Goal: Information Seeking & Learning: Learn about a topic

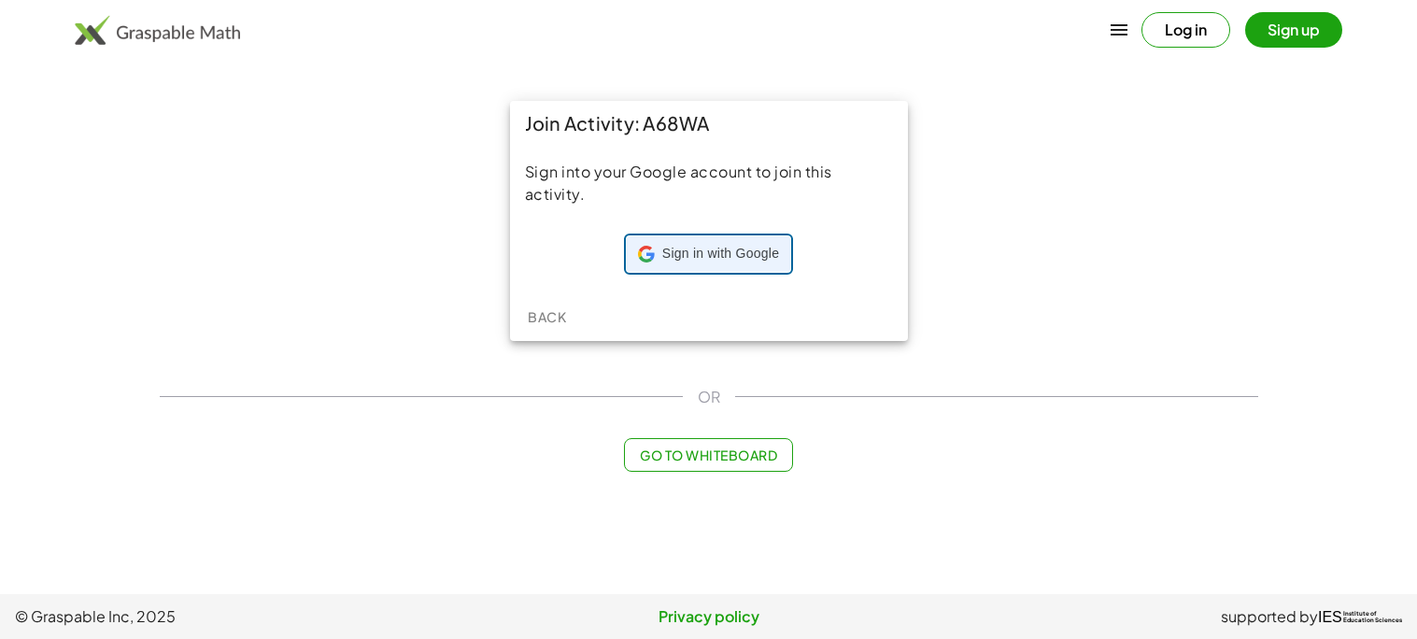
click at [732, 247] on span "Sign in with Google" at bounding box center [720, 254] width 117 height 19
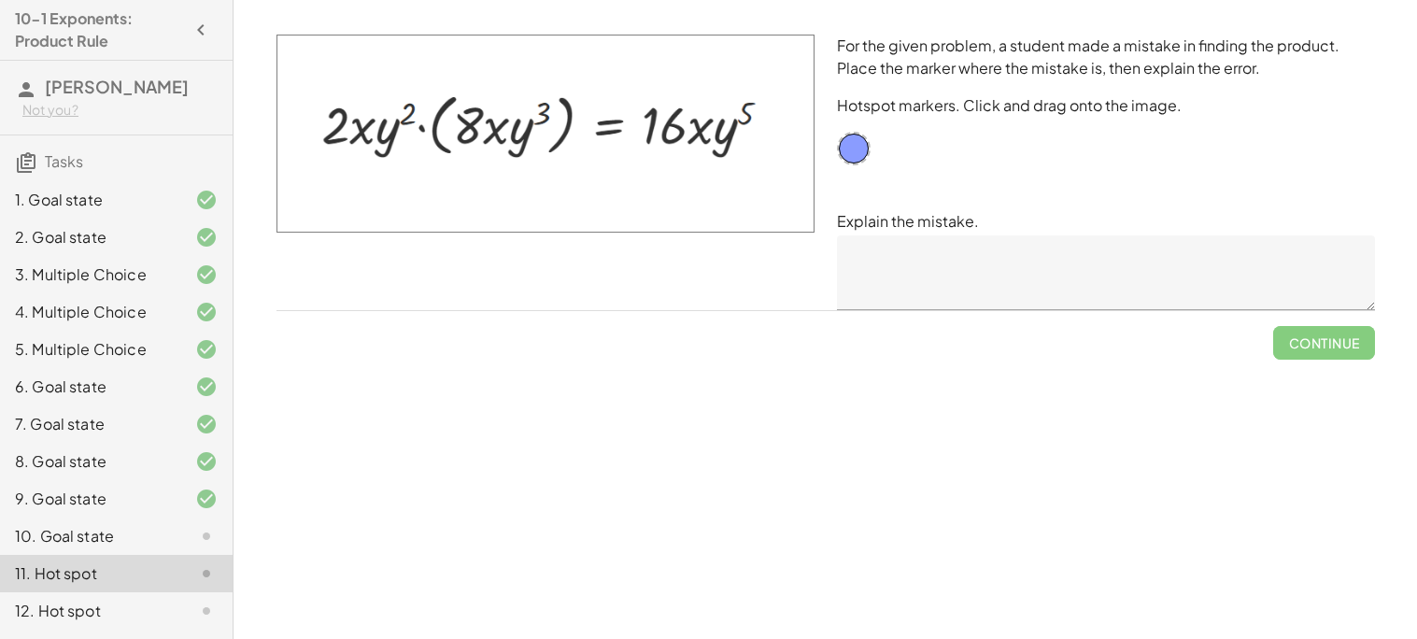
click at [152, 528] on div "10. Goal state" at bounding box center [90, 536] width 150 height 22
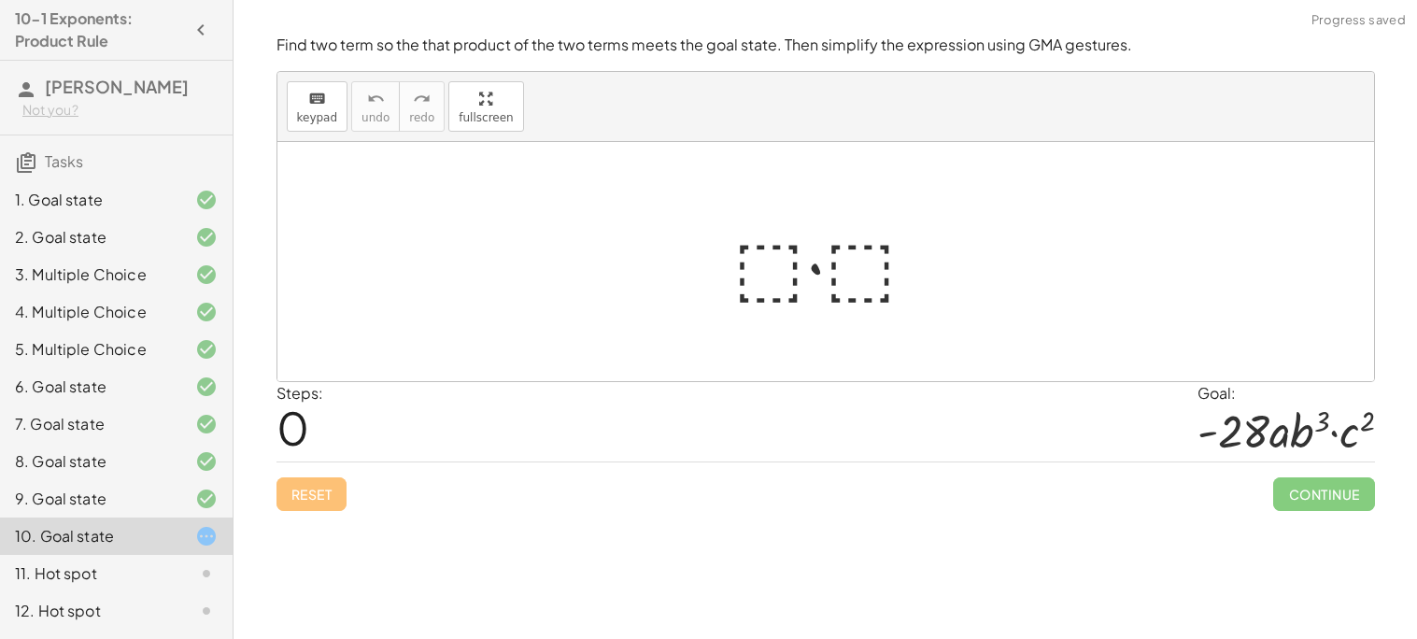
click at [764, 261] on div at bounding box center [833, 262] width 219 height 96
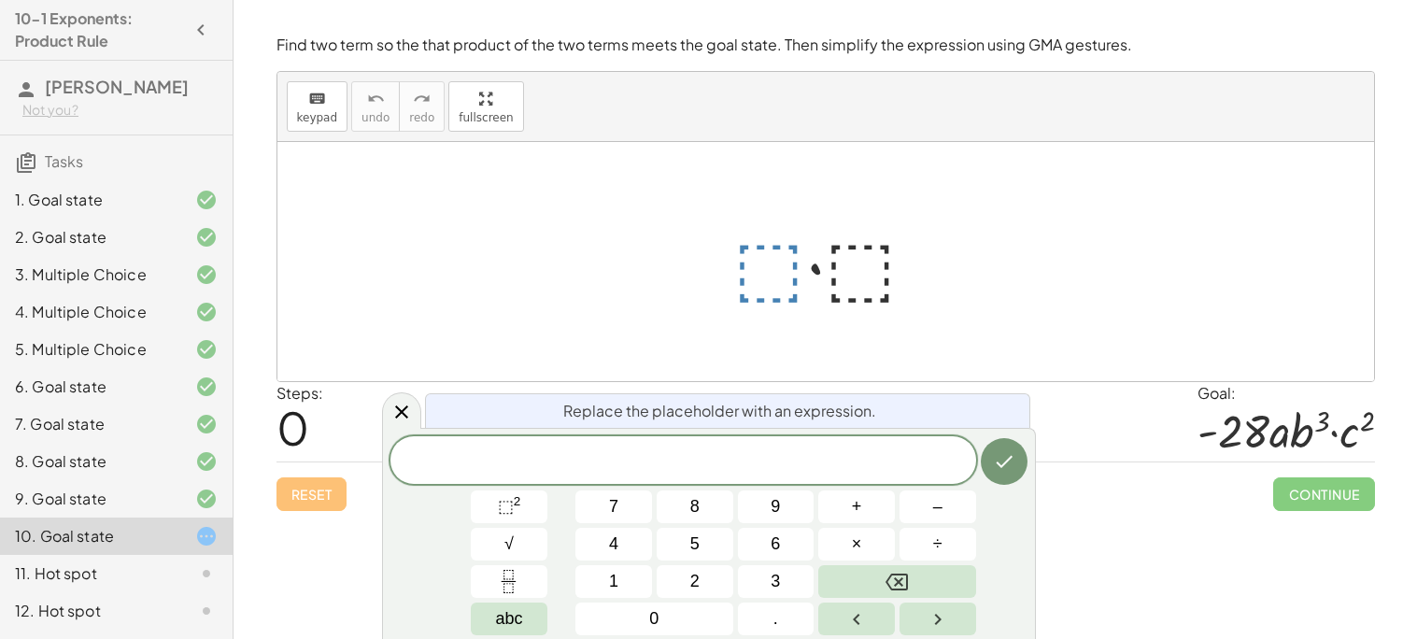
click at [530, 135] on div "keyboard keypad undo [PERSON_NAME] redo fullscreen" at bounding box center [825, 107] width 1097 height 70
click at [710, 475] on span at bounding box center [684, 462] width 586 height 28
click at [716, 451] on span "− 1 4 ​" at bounding box center [684, 462] width 586 height 26
click at [878, 536] on button "×" at bounding box center [856, 544] width 77 height 33
click at [531, 498] on button "⬚ 2" at bounding box center [509, 506] width 77 height 33
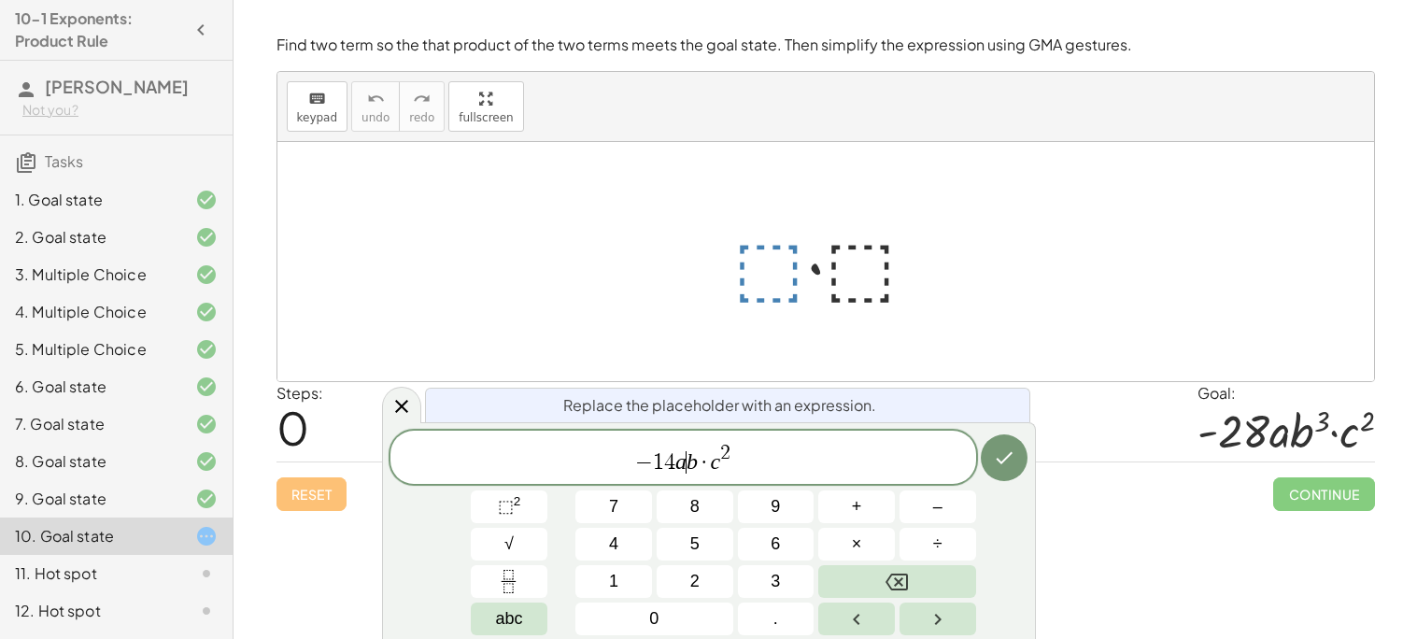
click at [690, 462] on var "b" at bounding box center [692, 461] width 11 height 24
click at [694, 462] on var "b" at bounding box center [692, 461] width 11 height 24
click at [519, 508] on span "⬚ 2" at bounding box center [509, 506] width 23 height 25
click at [720, 463] on span "− 1 4 a b 2 3 · ​ c 2" at bounding box center [684, 459] width 586 height 34
click at [1003, 456] on icon "Done" at bounding box center [1004, 458] width 22 height 22
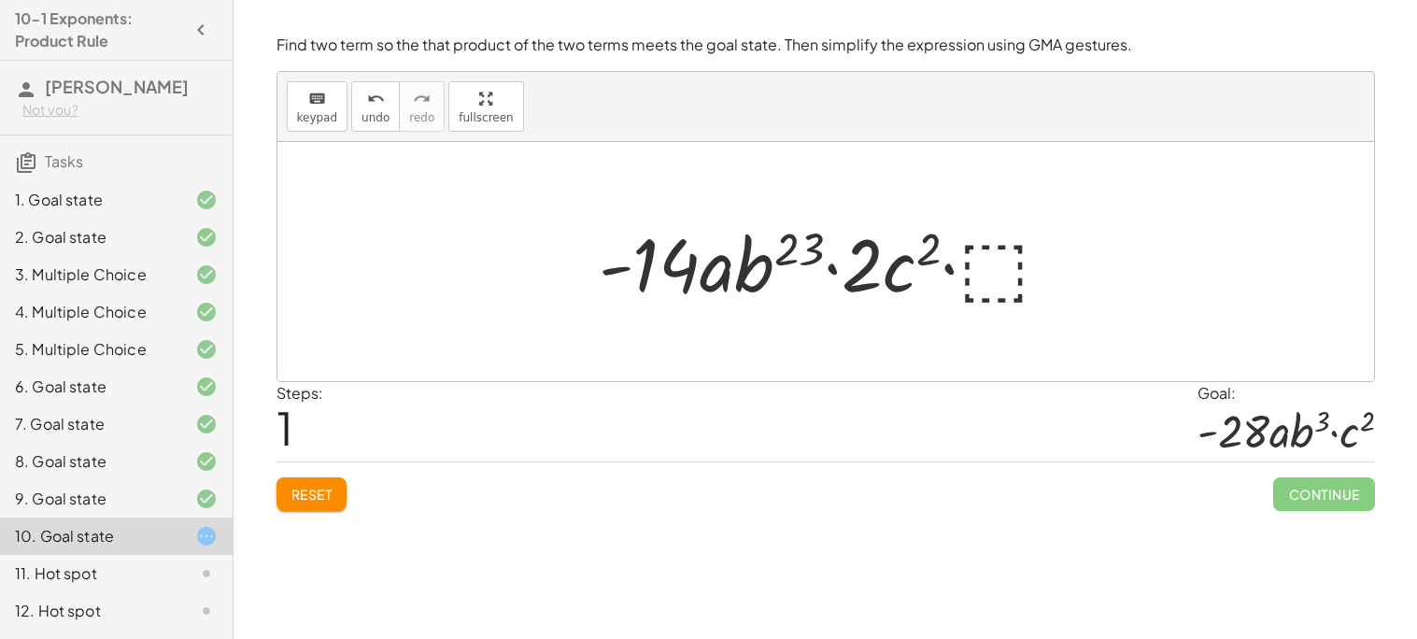
click at [655, 266] on div at bounding box center [833, 262] width 487 height 96
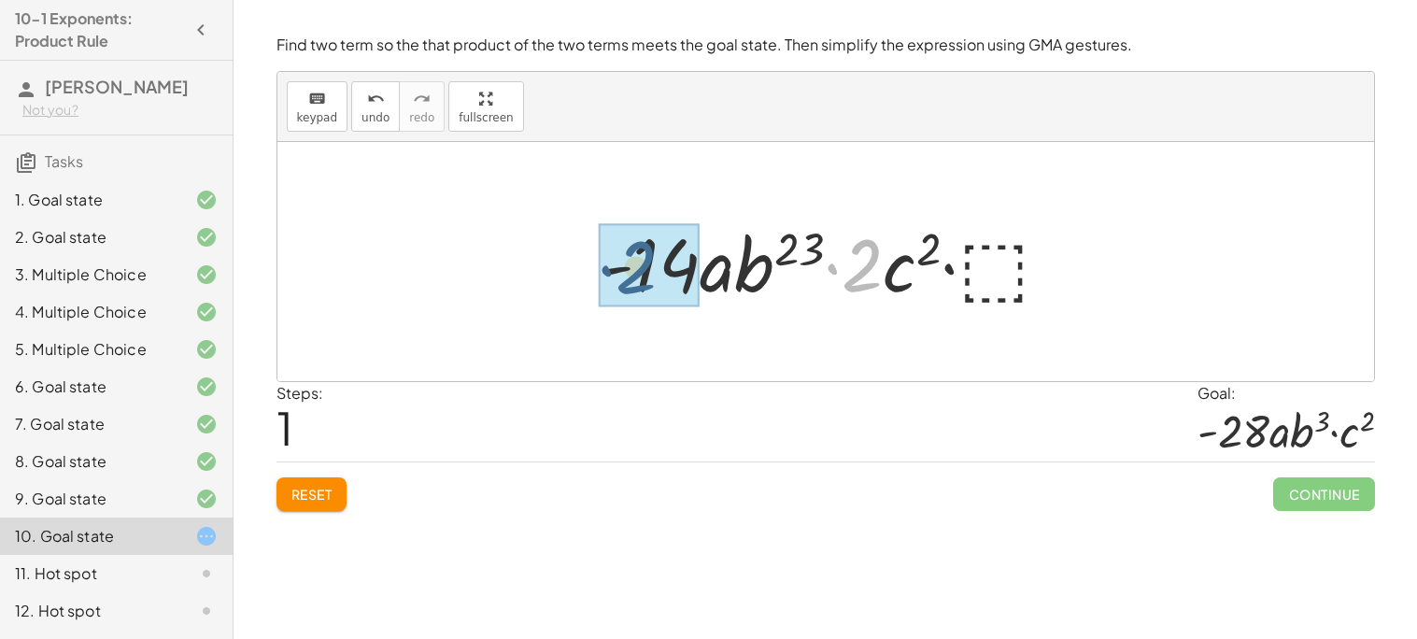
drag, startPoint x: 872, startPoint y: 276, endPoint x: 647, endPoint y: 277, distance: 224.2
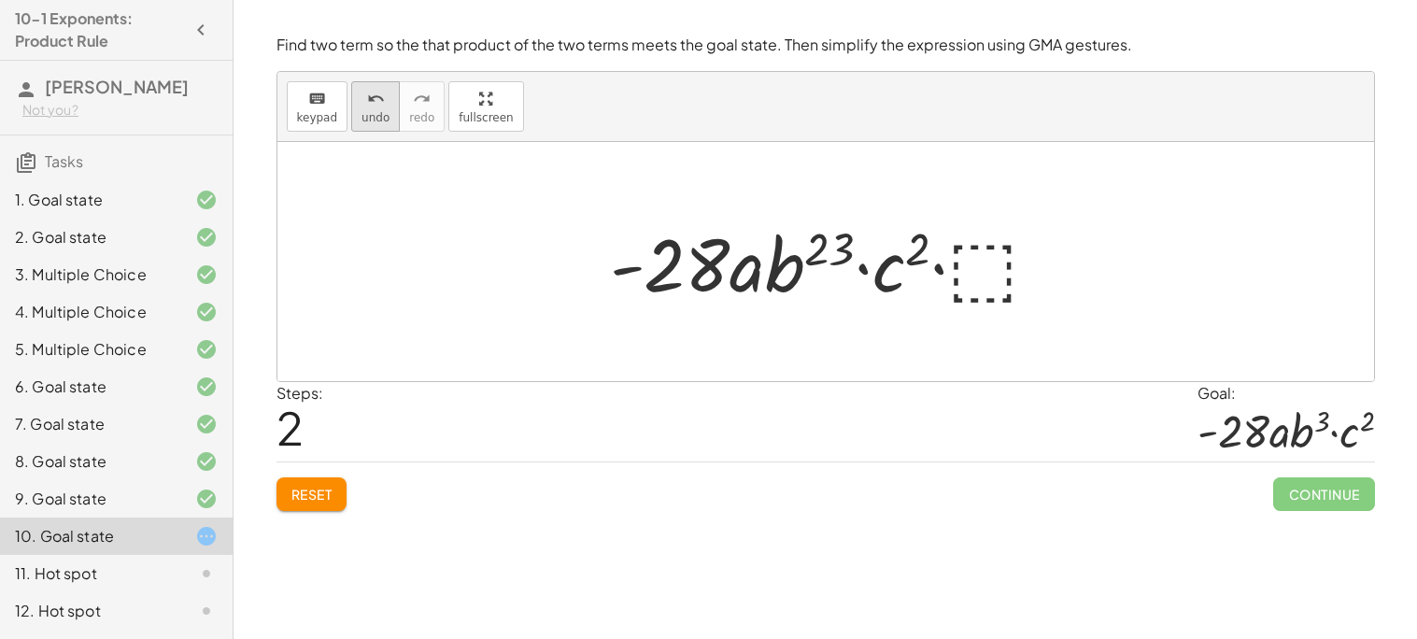
click at [383, 111] on button "undo undo" at bounding box center [375, 106] width 49 height 50
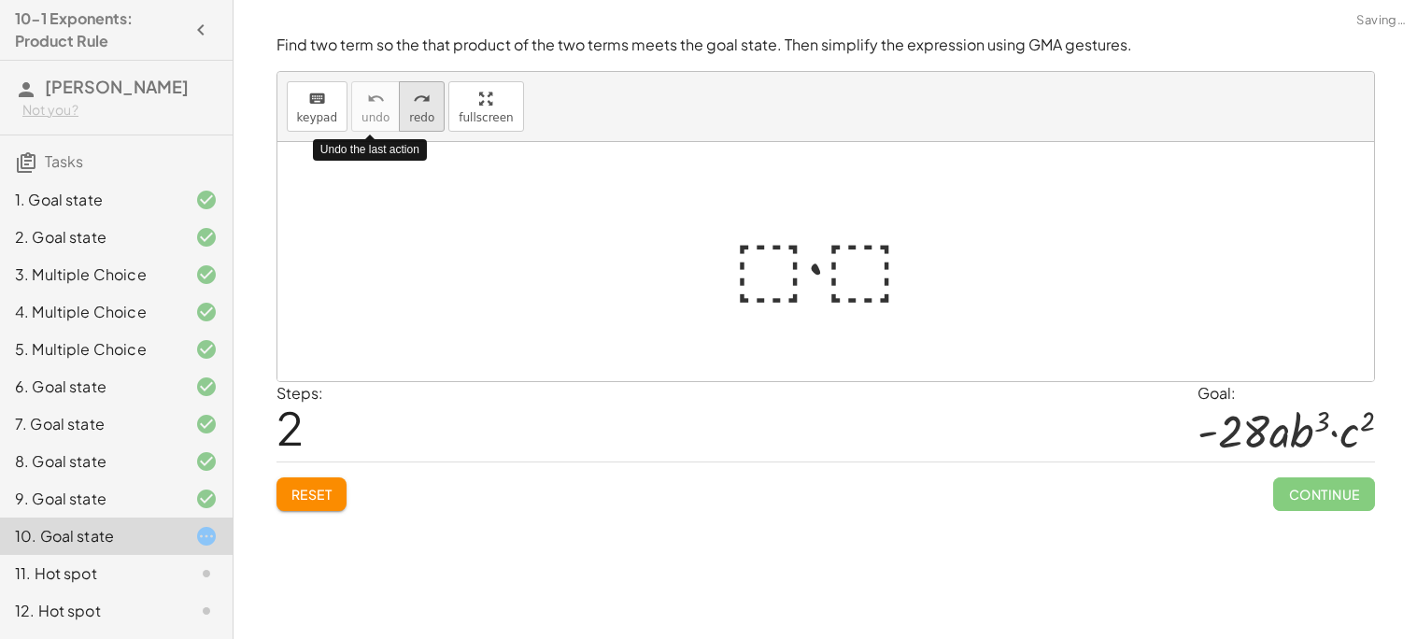
click at [429, 119] on button "redo redo" at bounding box center [422, 106] width 46 height 50
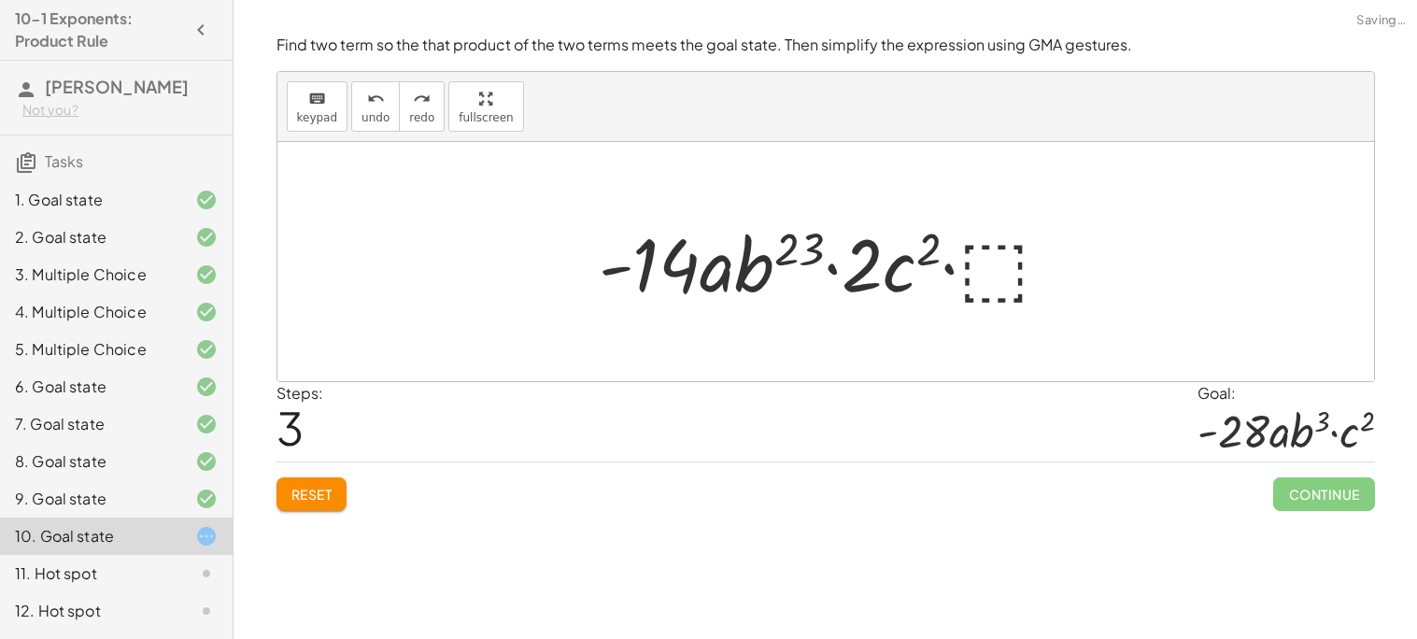
click at [801, 251] on div at bounding box center [833, 262] width 487 height 96
click at [772, 251] on div at bounding box center [833, 262] width 487 height 96
click at [331, 495] on span "Reset" at bounding box center [311, 494] width 41 height 17
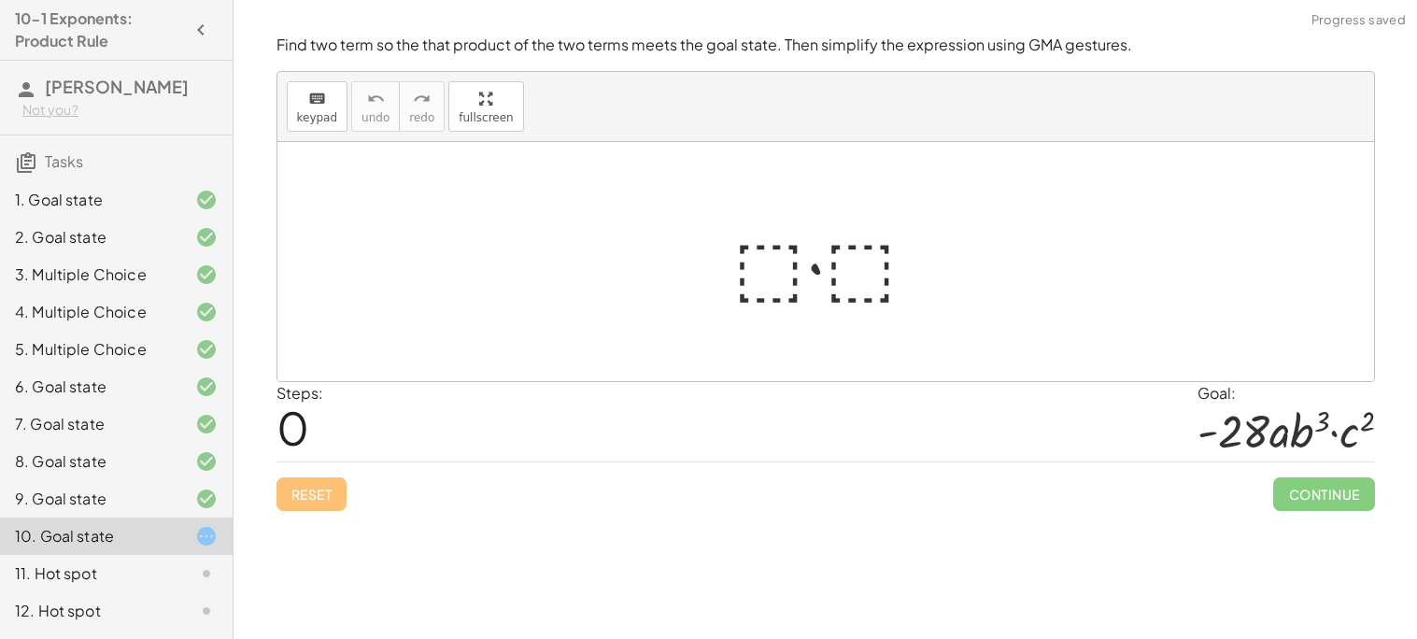
click at [760, 264] on div at bounding box center [833, 262] width 219 height 96
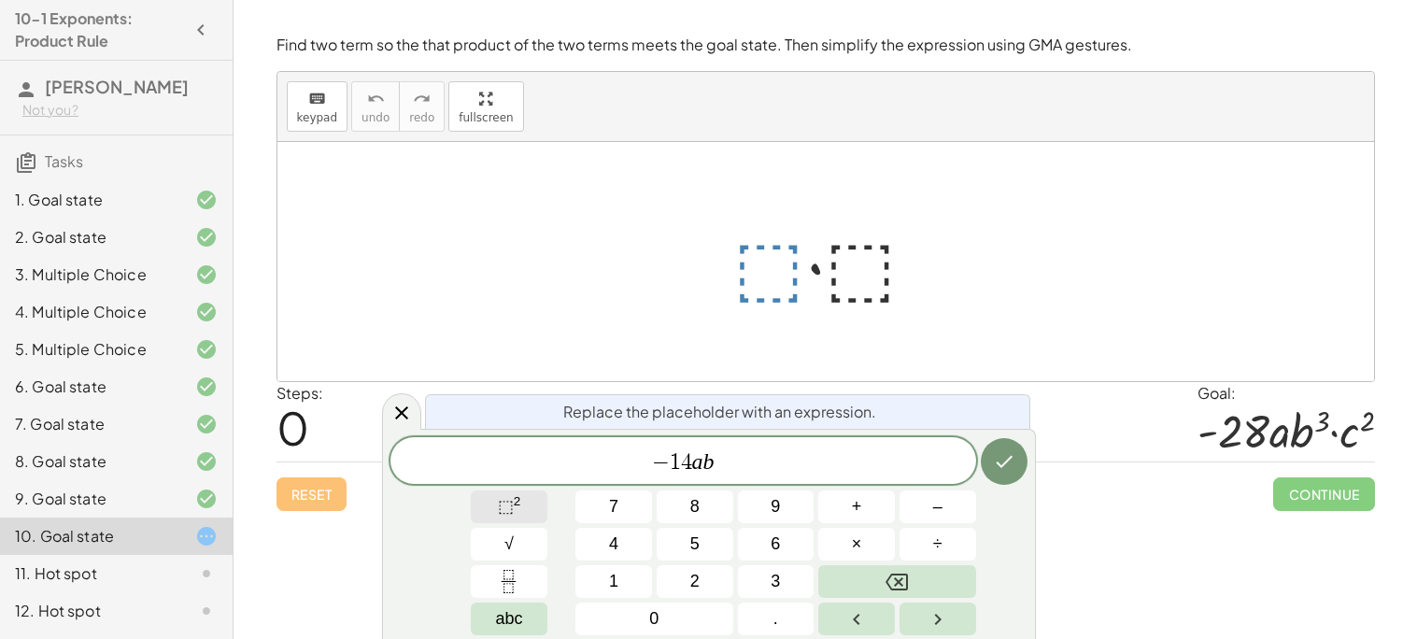
click at [532, 508] on button "⬚ 2" at bounding box center [509, 506] width 77 height 33
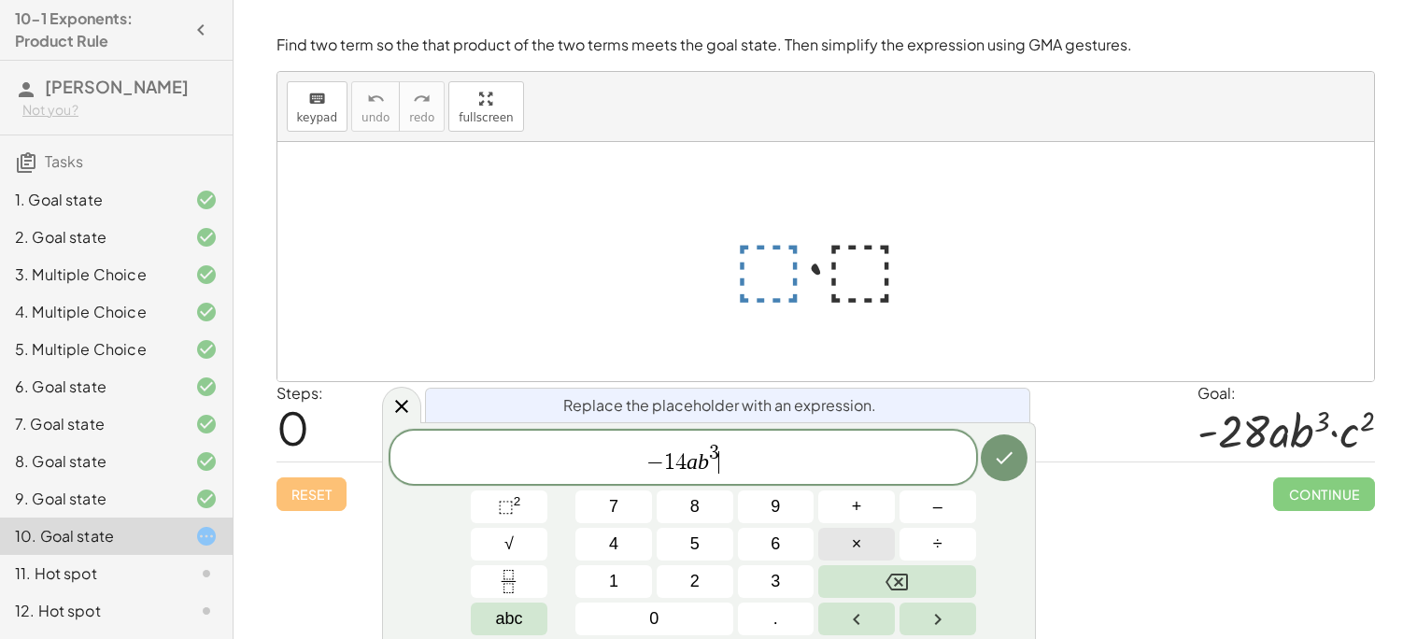
click at [833, 537] on button "×" at bounding box center [856, 544] width 77 height 33
click at [525, 519] on button "⬚ 2" at bounding box center [509, 506] width 77 height 33
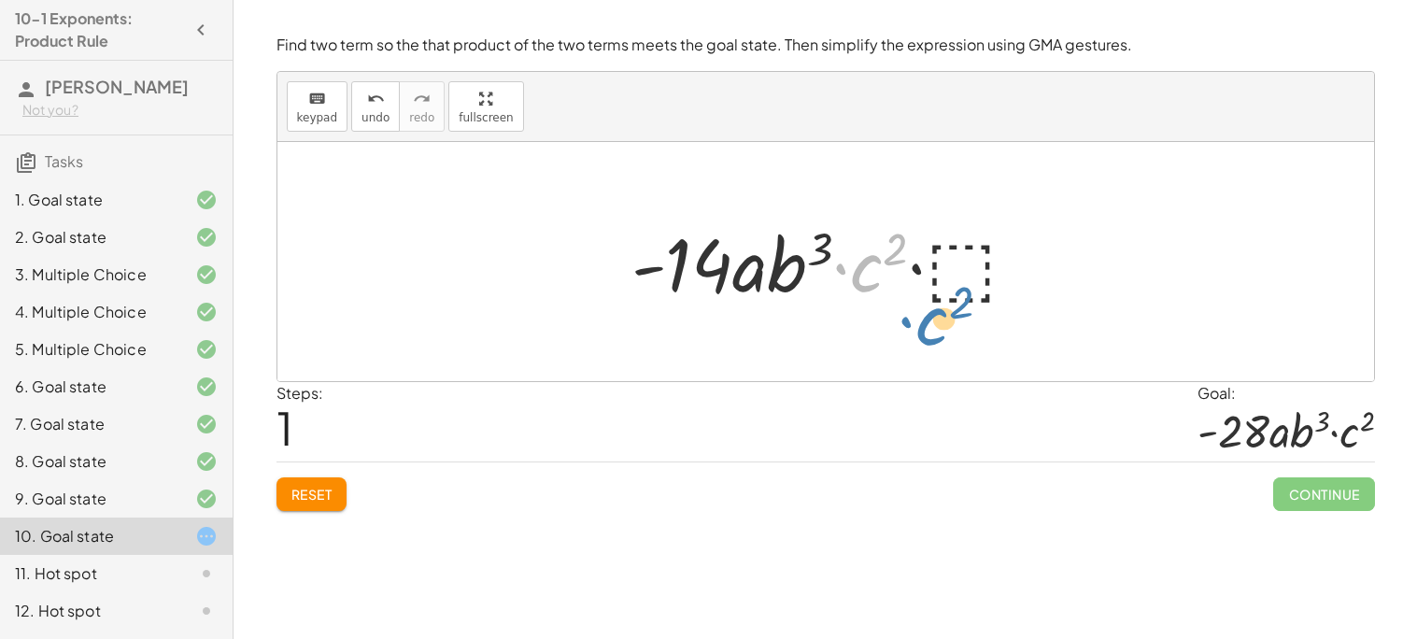
drag, startPoint x: 864, startPoint y: 273, endPoint x: 910, endPoint y: 313, distance: 60.9
click at [910, 313] on div "· ⬚ · ⬚ · c 2 · ⬚ · - 14 · a · b 3 · c 2" at bounding box center [826, 262] width 444 height 106
click at [316, 493] on span "Reset" at bounding box center [311, 494] width 41 height 17
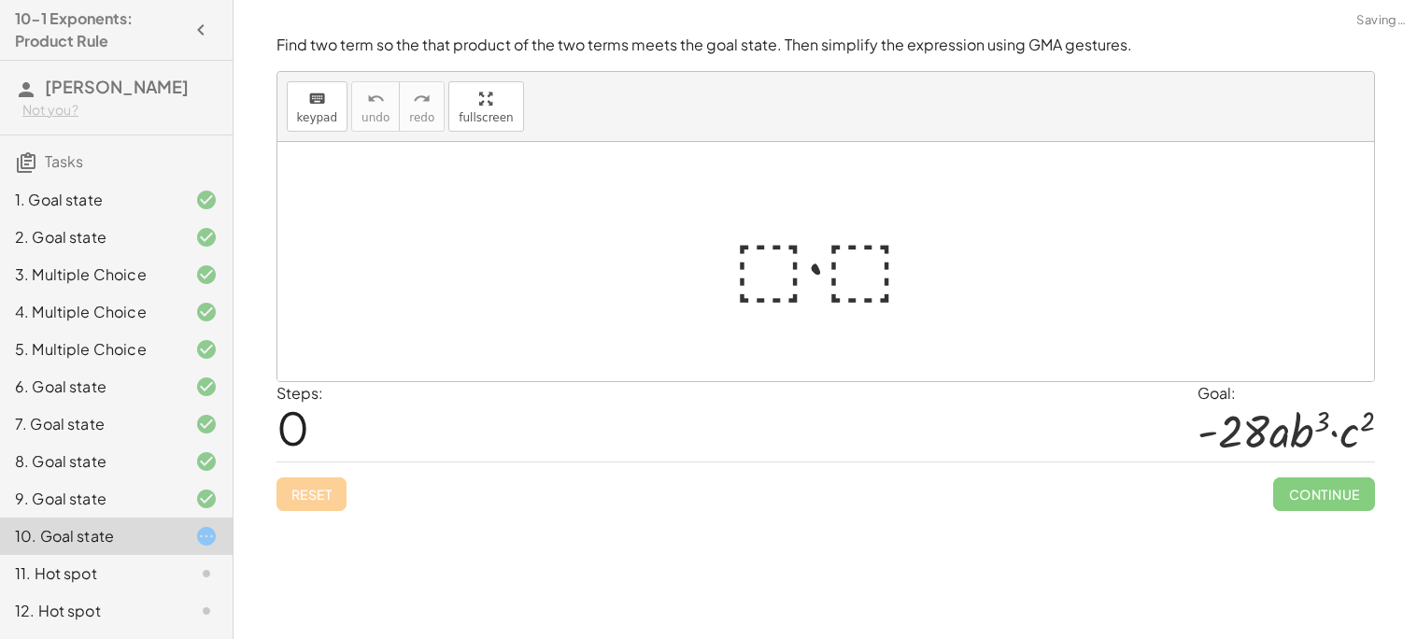
click at [320, 496] on div "Reset Continue" at bounding box center [826, 487] width 1099 height 50
click at [748, 269] on div at bounding box center [833, 262] width 219 height 96
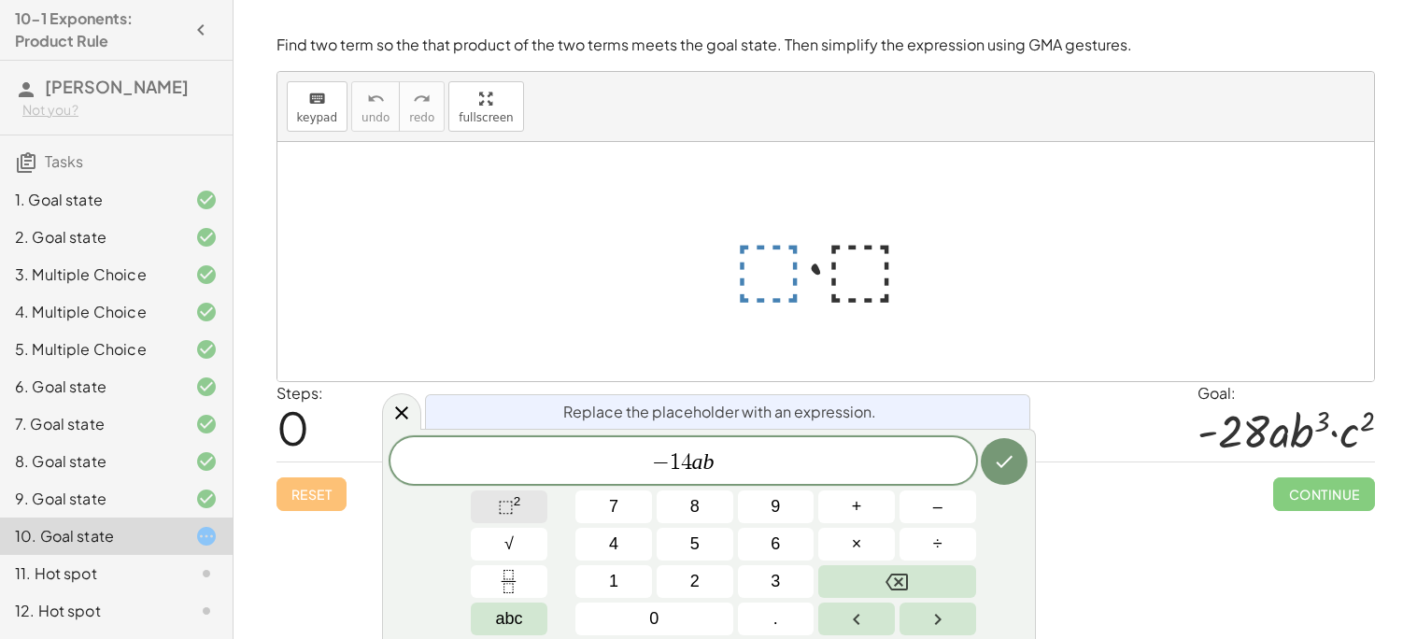
click at [492, 518] on button "⬚ 2" at bounding box center [509, 506] width 77 height 33
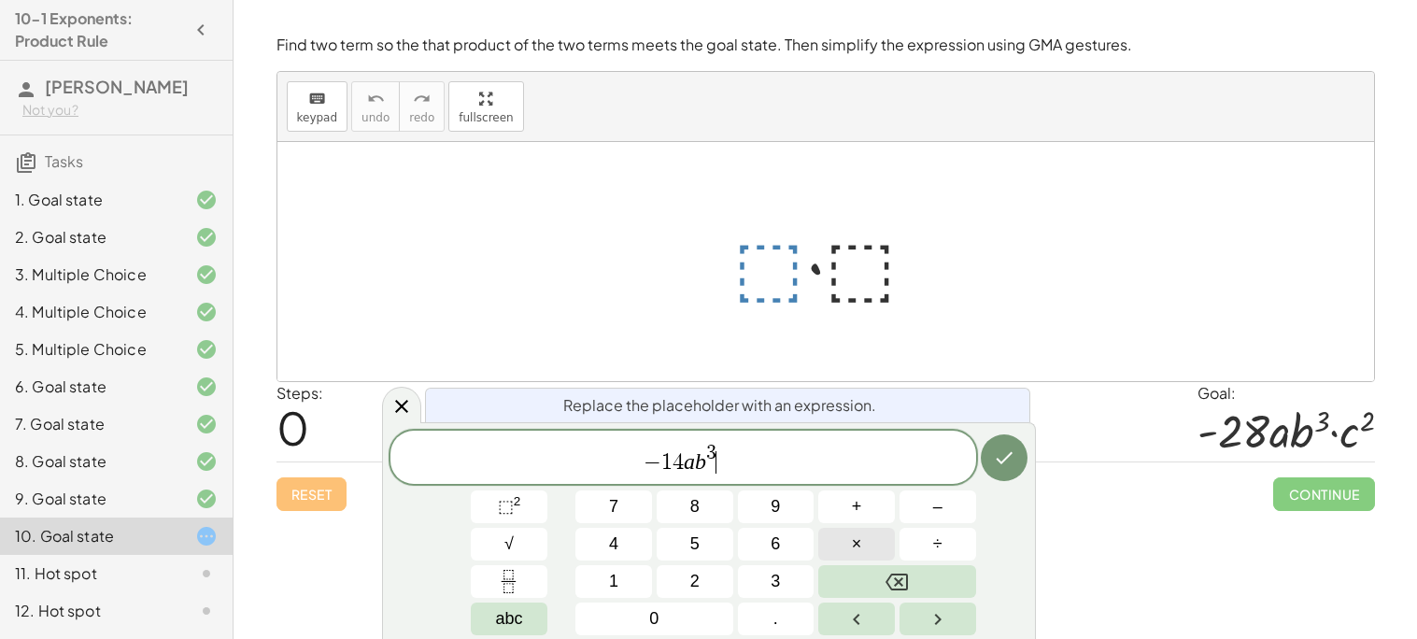
click at [857, 546] on span "×" at bounding box center [857, 544] width 10 height 25
click at [515, 509] on span "⬚ 2" at bounding box center [509, 506] width 23 height 25
click at [1008, 456] on icon "Done" at bounding box center [1004, 458] width 22 height 22
click at [1009, 456] on icon "Done" at bounding box center [1004, 458] width 22 height 22
click at [1001, 459] on icon "Done" at bounding box center [1004, 458] width 22 height 22
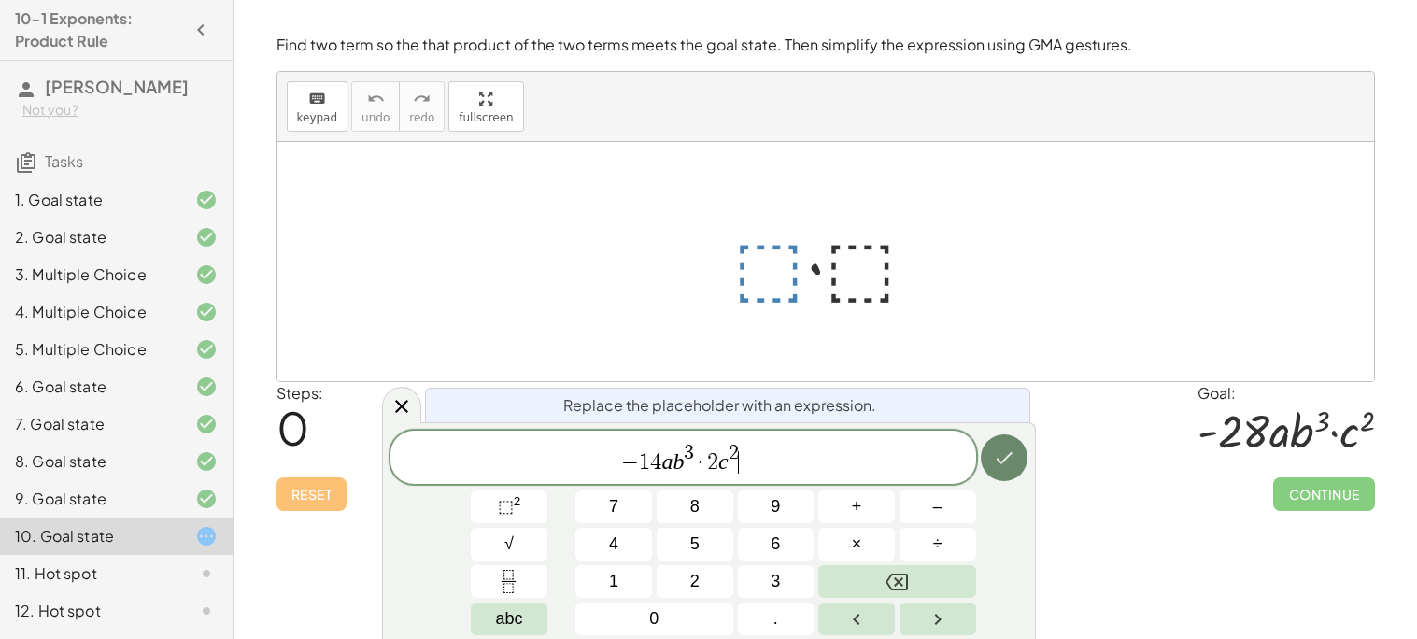
click at [1001, 459] on icon "Done" at bounding box center [1004, 458] width 22 height 22
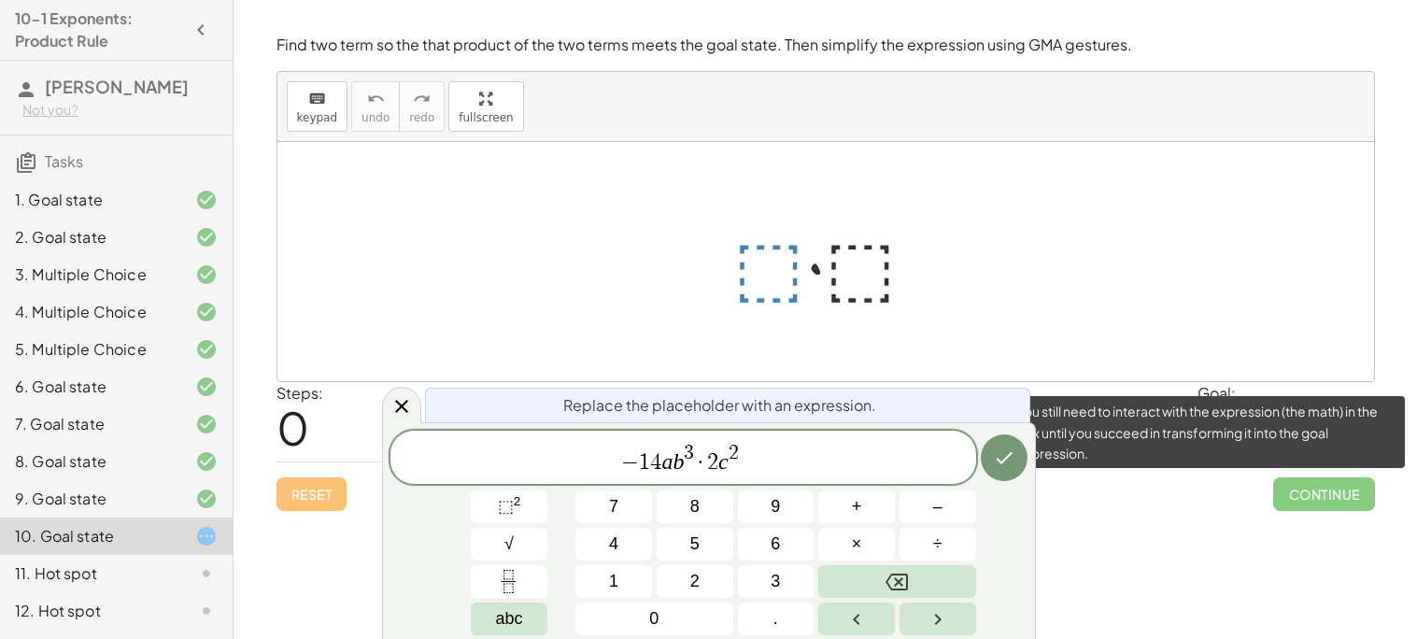
click at [1357, 504] on span "Continue" at bounding box center [1323, 494] width 101 height 34
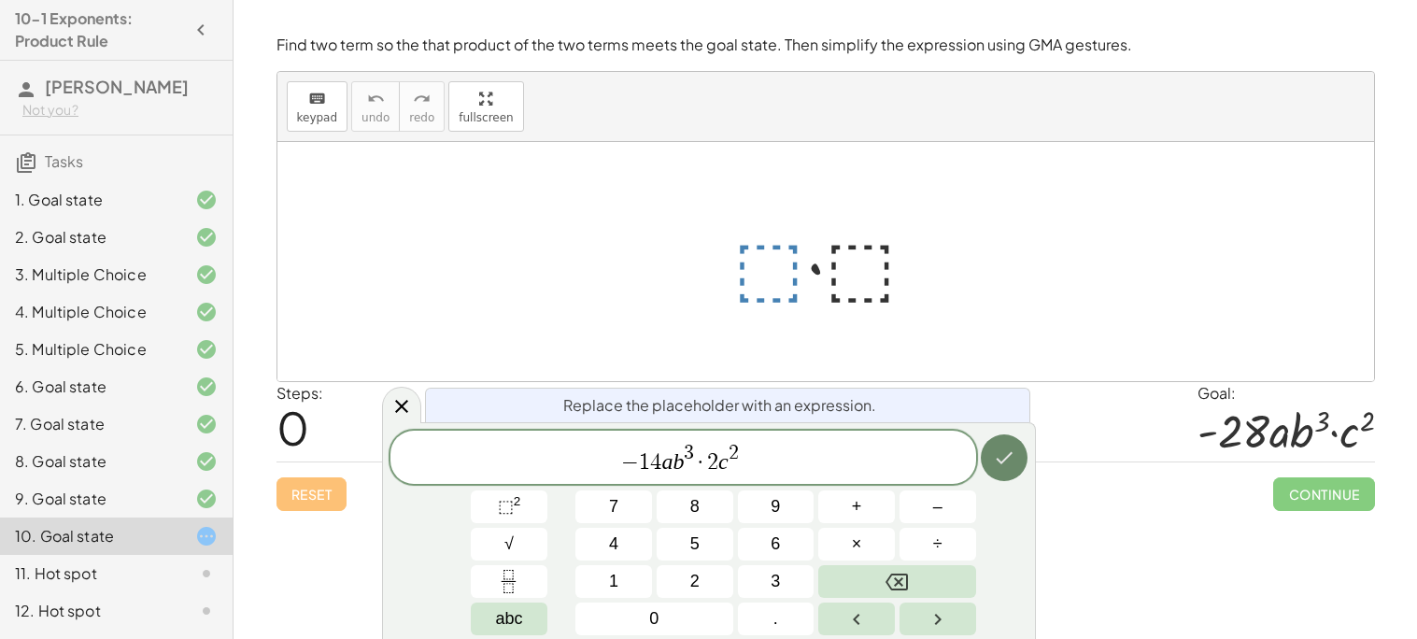
click at [1010, 444] on button "Done" at bounding box center [1004, 457] width 47 height 47
drag, startPoint x: 831, startPoint y: 452, endPoint x: 618, endPoint y: 450, distance: 214.0
click at [618, 450] on span "− 1 4 a b 3 · 2 c 2" at bounding box center [684, 459] width 586 height 34
drag, startPoint x: 633, startPoint y: 462, endPoint x: 842, endPoint y: 481, distance: 209.3
click at [842, 481] on div "**********" at bounding box center [684, 457] width 586 height 53
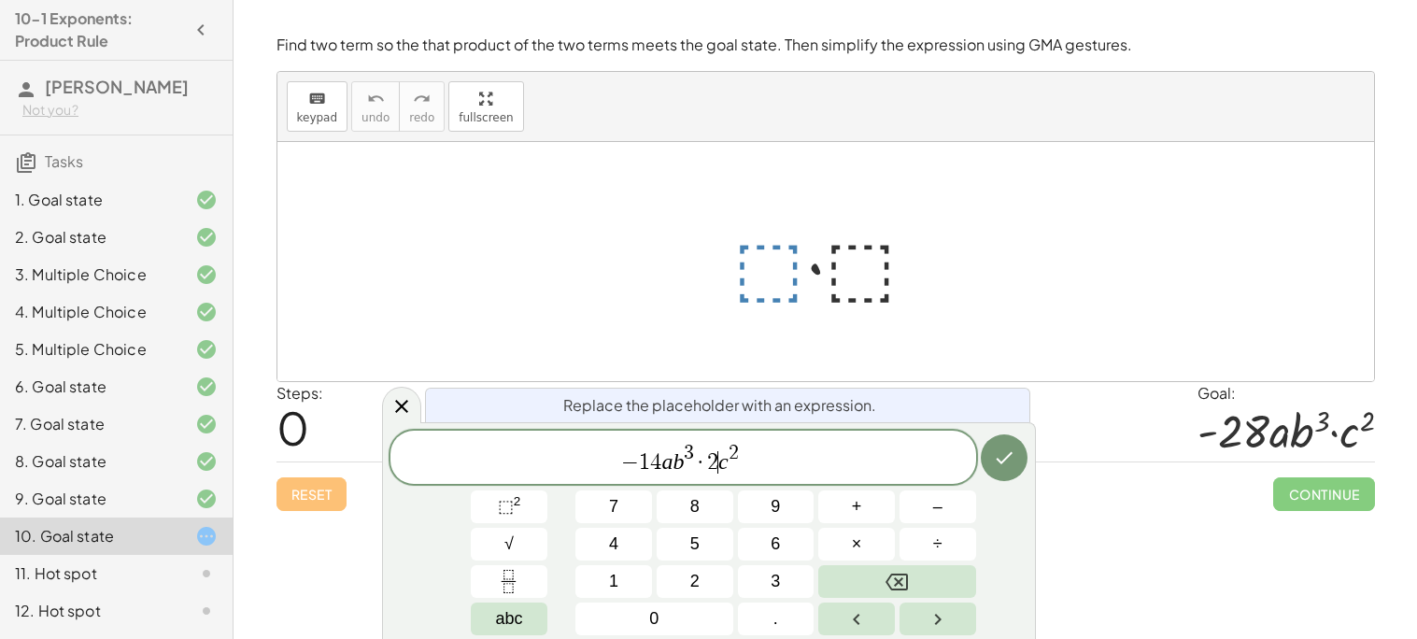
click at [767, 466] on span "− 1 4 a b 3 · 2 ​ c 2" at bounding box center [684, 459] width 586 height 34
click at [706, 462] on span "− 1 4 a b 3 · 2 c 2 ​" at bounding box center [684, 459] width 586 height 34
click at [861, 544] on button "×" at bounding box center [856, 544] width 77 height 33
click at [1017, 456] on button "Done" at bounding box center [1004, 457] width 47 height 47
click at [1001, 448] on icon "Done" at bounding box center [1004, 458] width 22 height 22
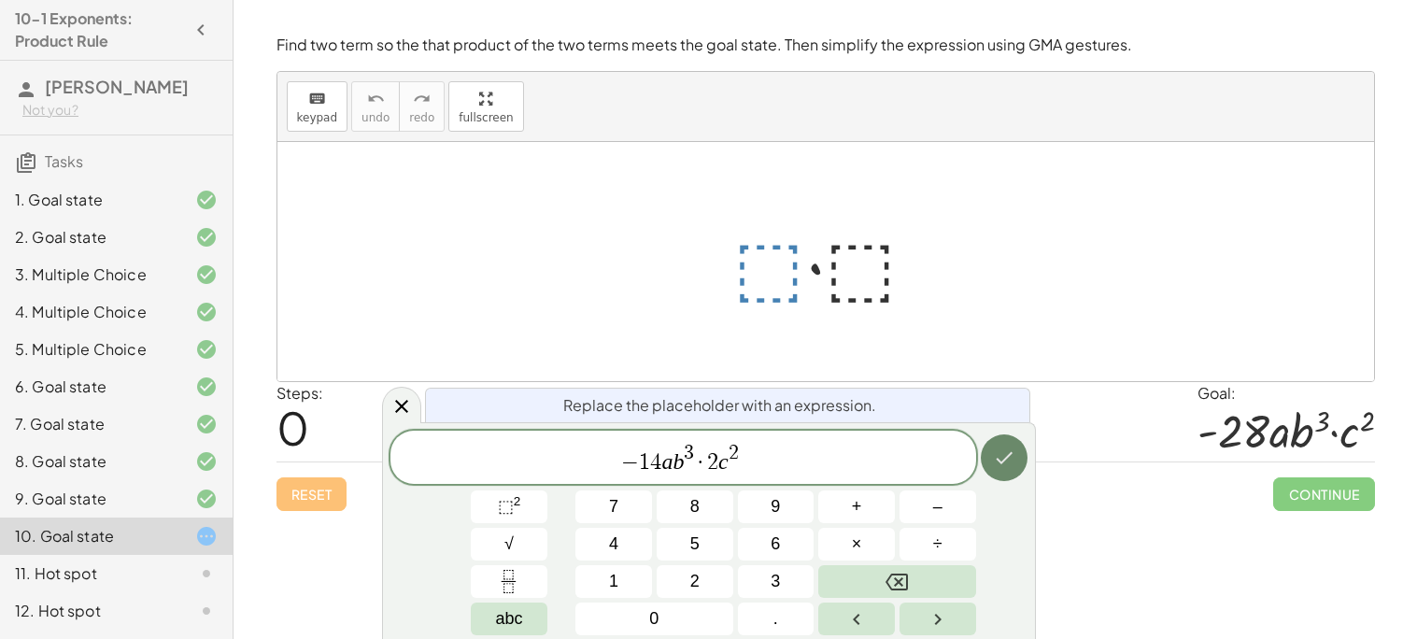
click at [1009, 472] on button "Done" at bounding box center [1004, 457] width 47 height 47
click at [1005, 476] on button "Done" at bounding box center [1004, 457] width 47 height 47
click at [1005, 473] on button "Done" at bounding box center [1004, 457] width 47 height 47
click at [805, 436] on div "− 1 4 a b 3 · ​ 2 c 2" at bounding box center [684, 457] width 586 height 53
click at [996, 462] on icon "Done" at bounding box center [1004, 458] width 22 height 22
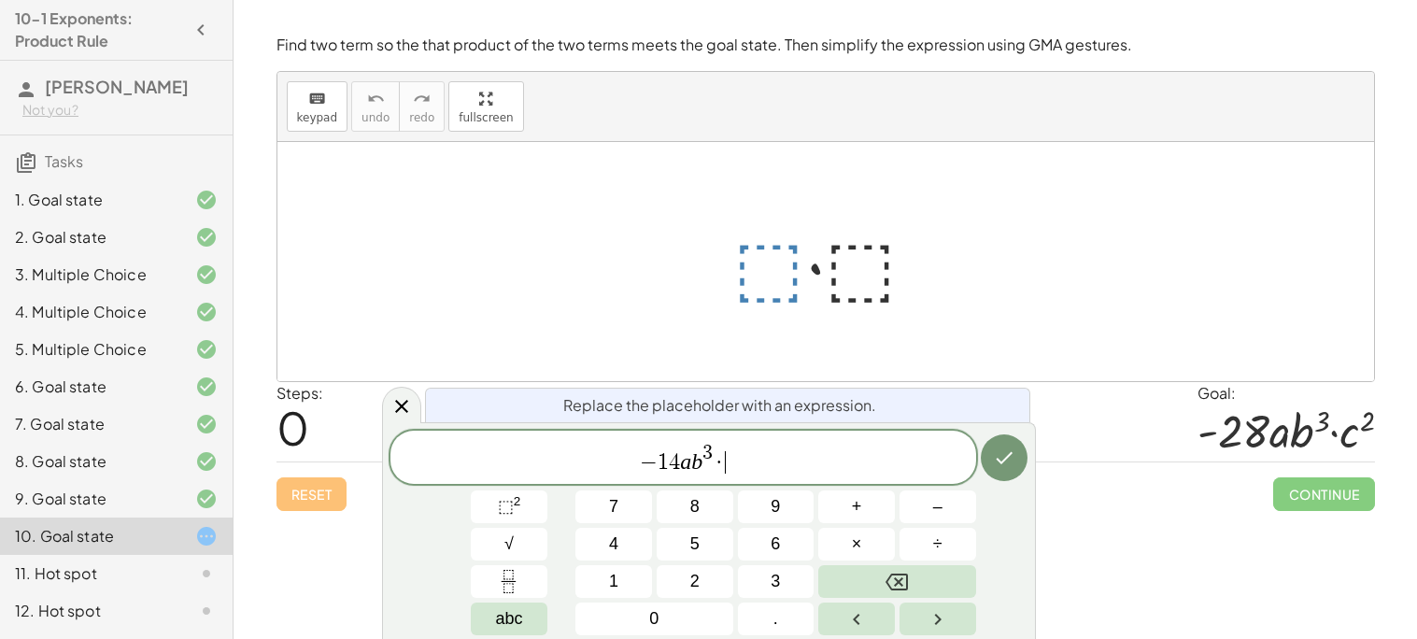
click at [860, 263] on div at bounding box center [833, 262] width 219 height 96
click at [764, 260] on div at bounding box center [833, 262] width 219 height 96
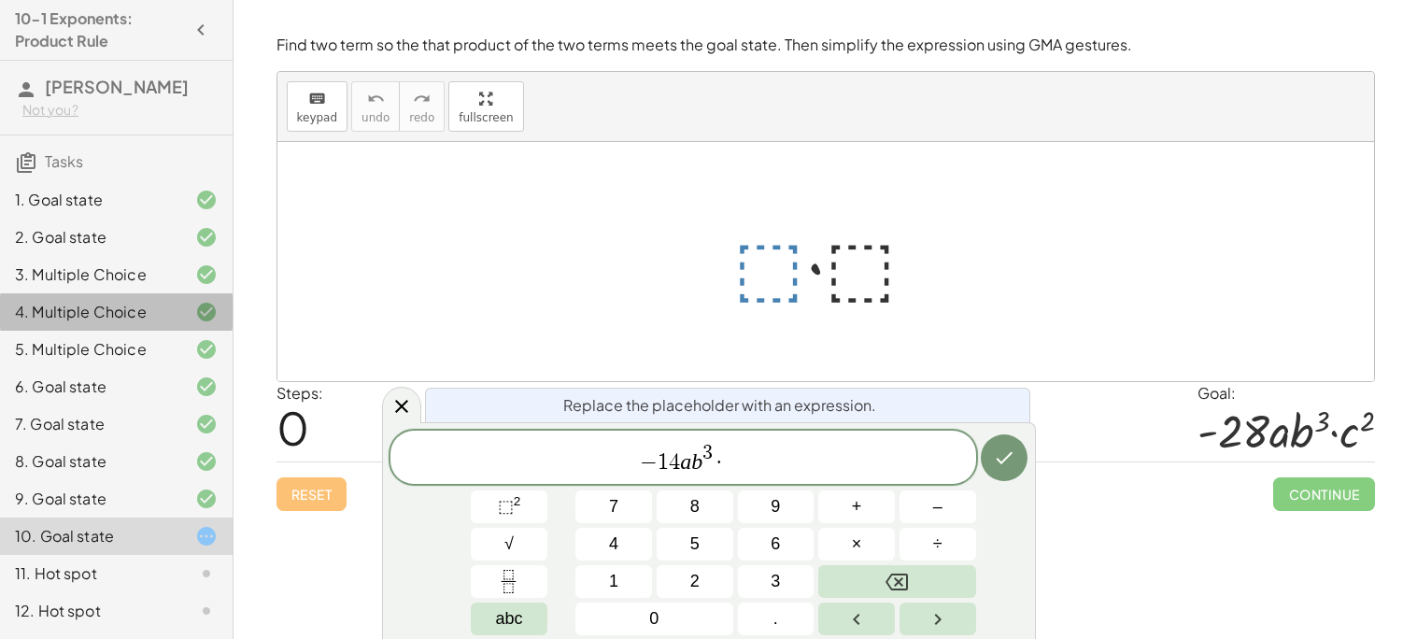
click at [205, 313] on icon at bounding box center [206, 312] width 22 height 22
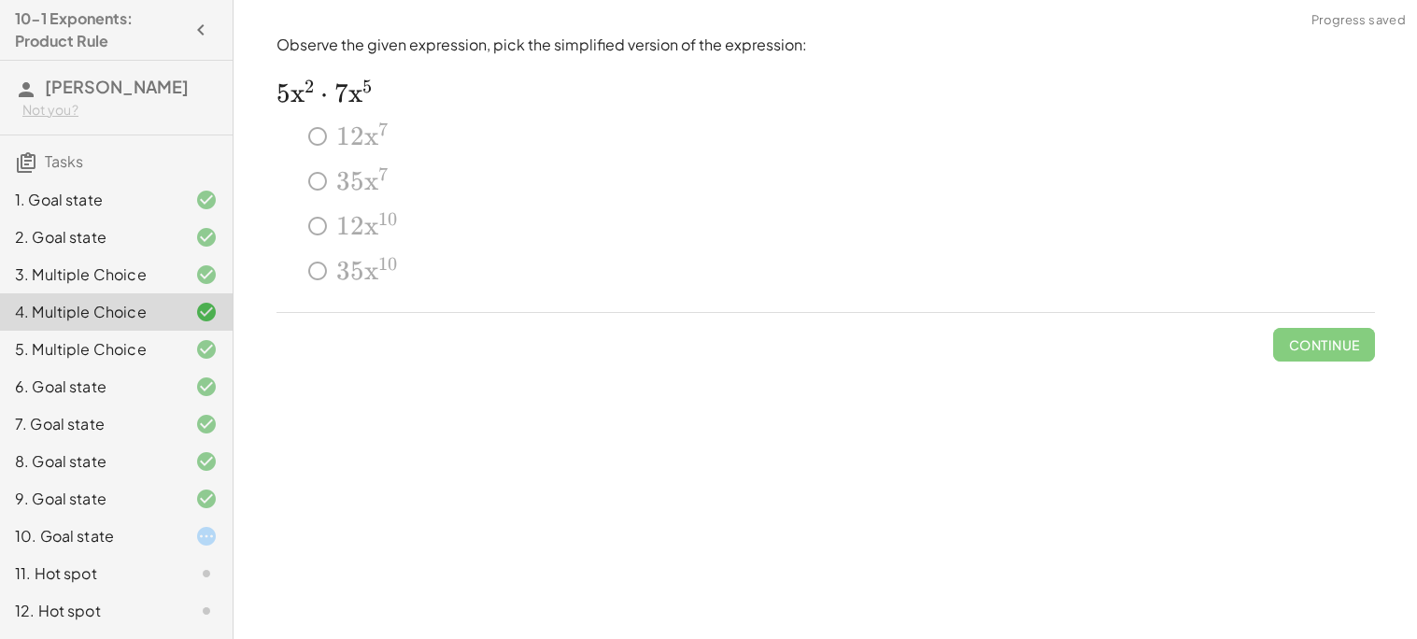
click at [123, 544] on div "10. Goal state" at bounding box center [90, 536] width 150 height 22
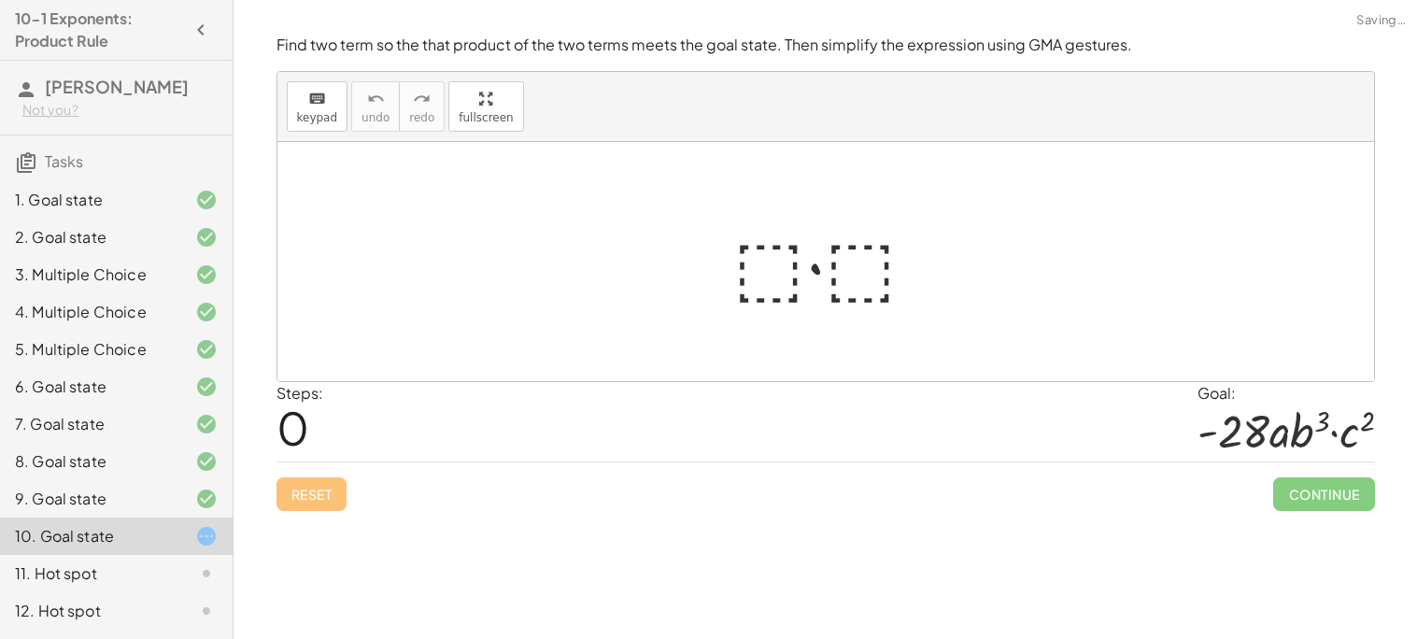
click at [889, 263] on div at bounding box center [833, 262] width 219 height 96
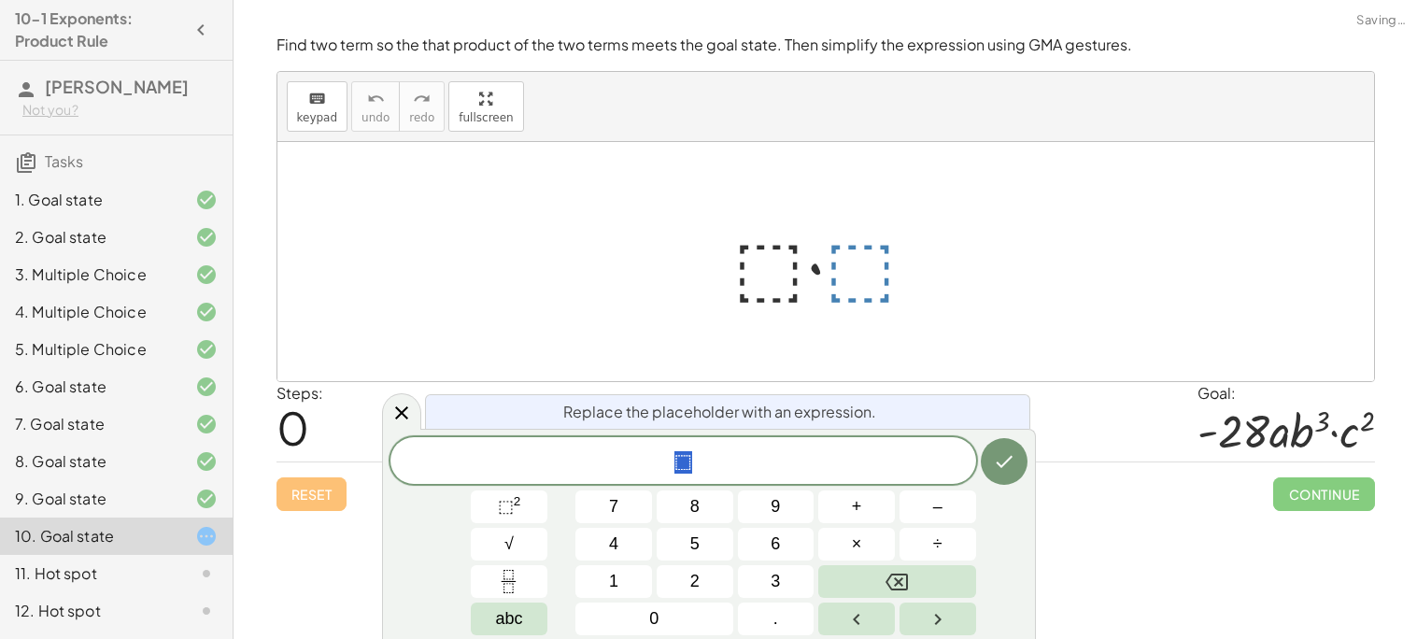
click at [734, 263] on div at bounding box center [833, 262] width 219 height 96
click at [745, 263] on div at bounding box center [833, 262] width 219 height 96
click at [1000, 470] on icon "Done" at bounding box center [1004, 461] width 22 height 22
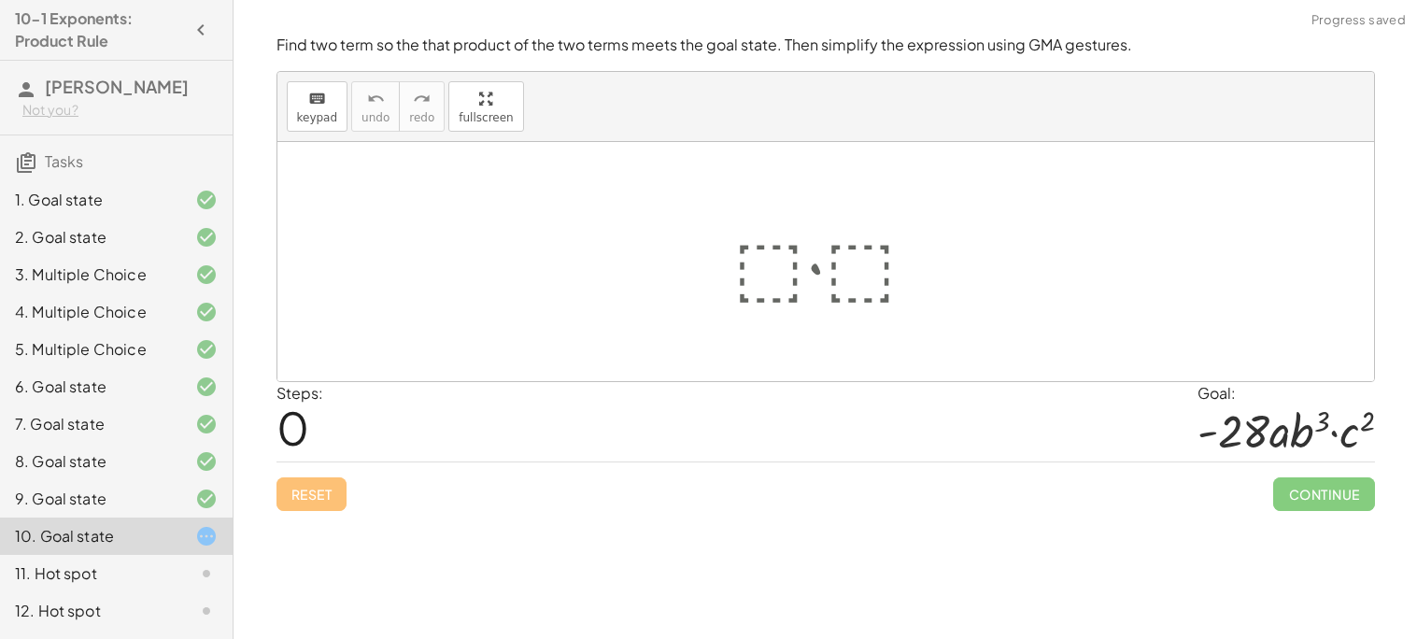
click at [782, 252] on div at bounding box center [833, 262] width 219 height 96
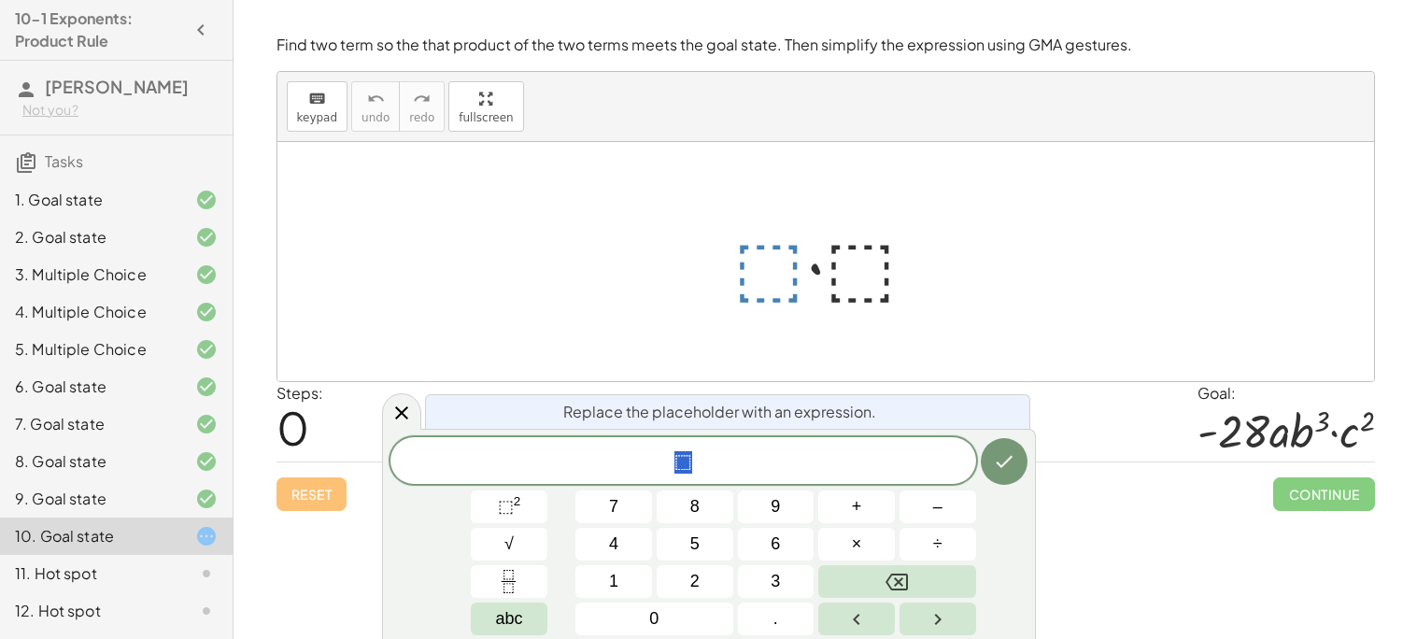
click at [743, 463] on span "⬚" at bounding box center [684, 462] width 586 height 26
click at [532, 495] on button "⬚ 2" at bounding box center [509, 506] width 77 height 33
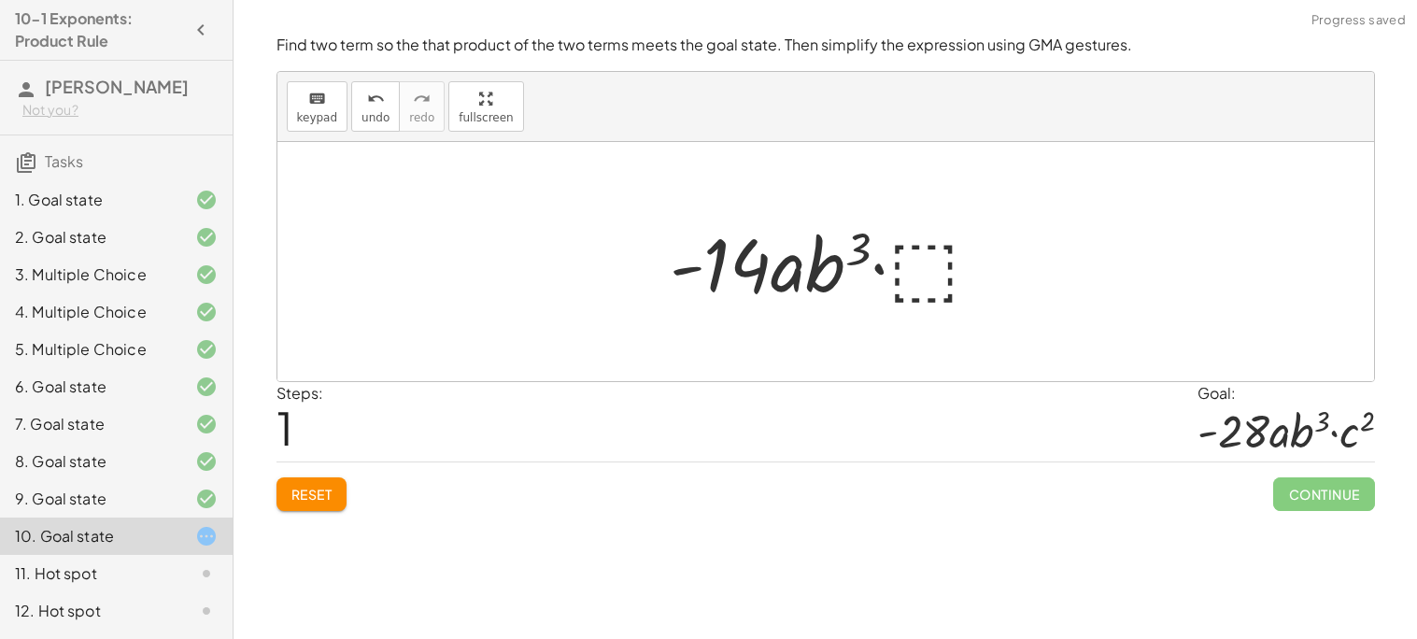
click at [922, 264] on div at bounding box center [833, 262] width 345 height 96
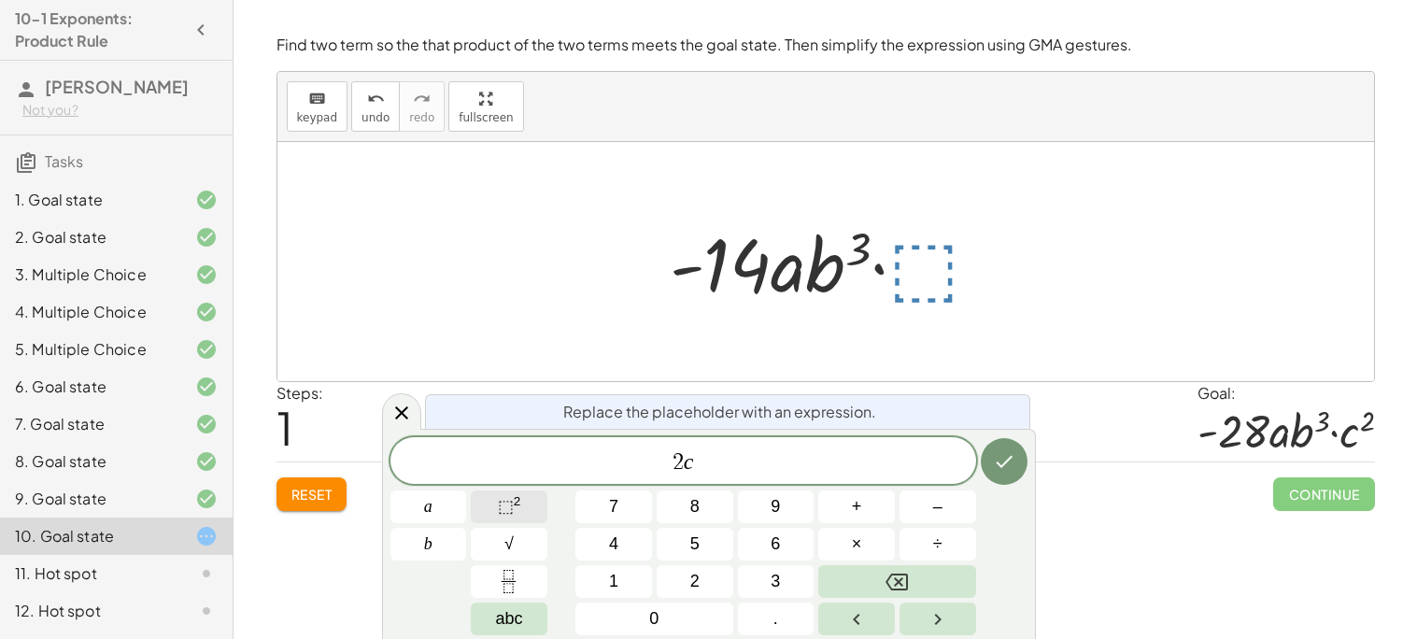
click at [519, 502] on sup "2" at bounding box center [517, 501] width 7 height 14
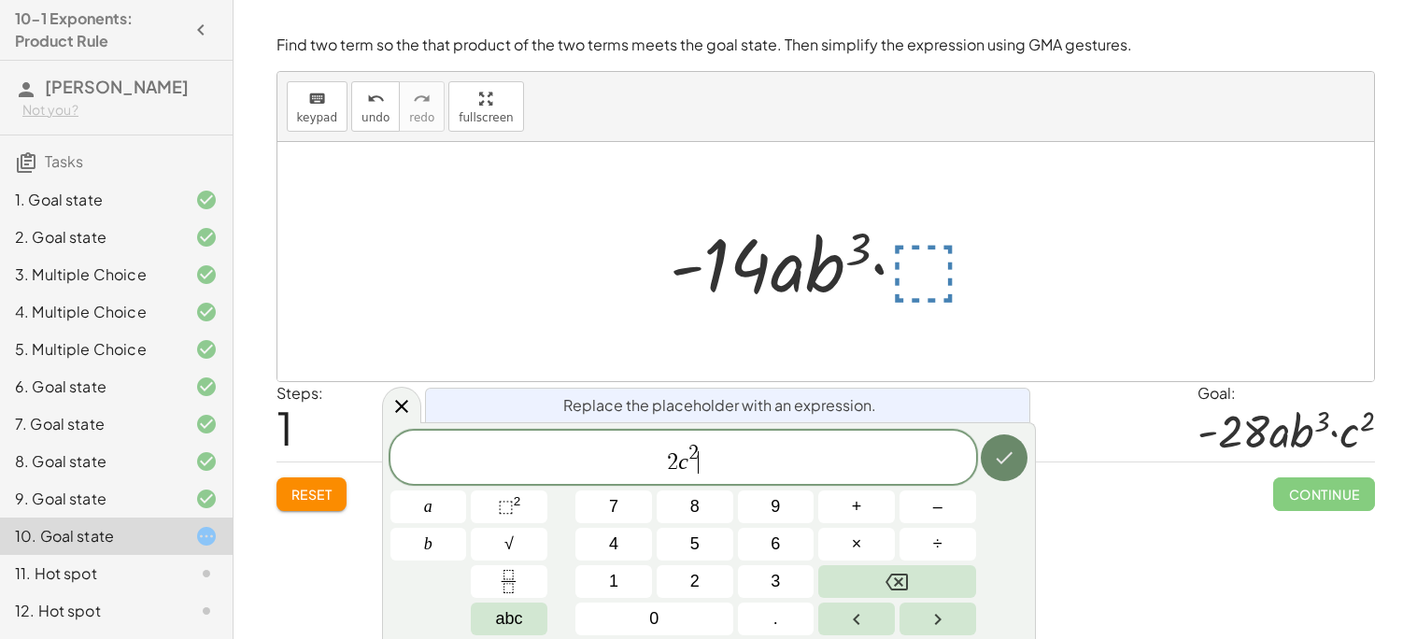
click at [1002, 449] on icon "Done" at bounding box center [1004, 458] width 22 height 22
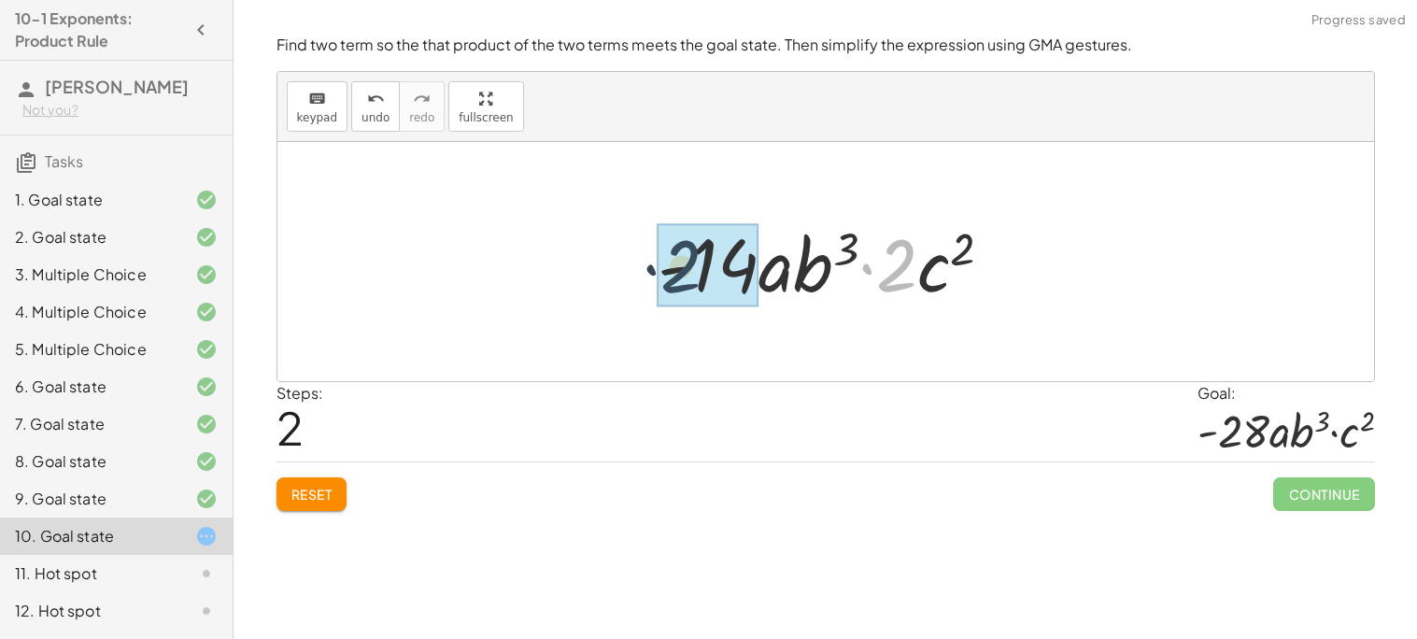
drag, startPoint x: 890, startPoint y: 279, endPoint x: 673, endPoint y: 280, distance: 217.7
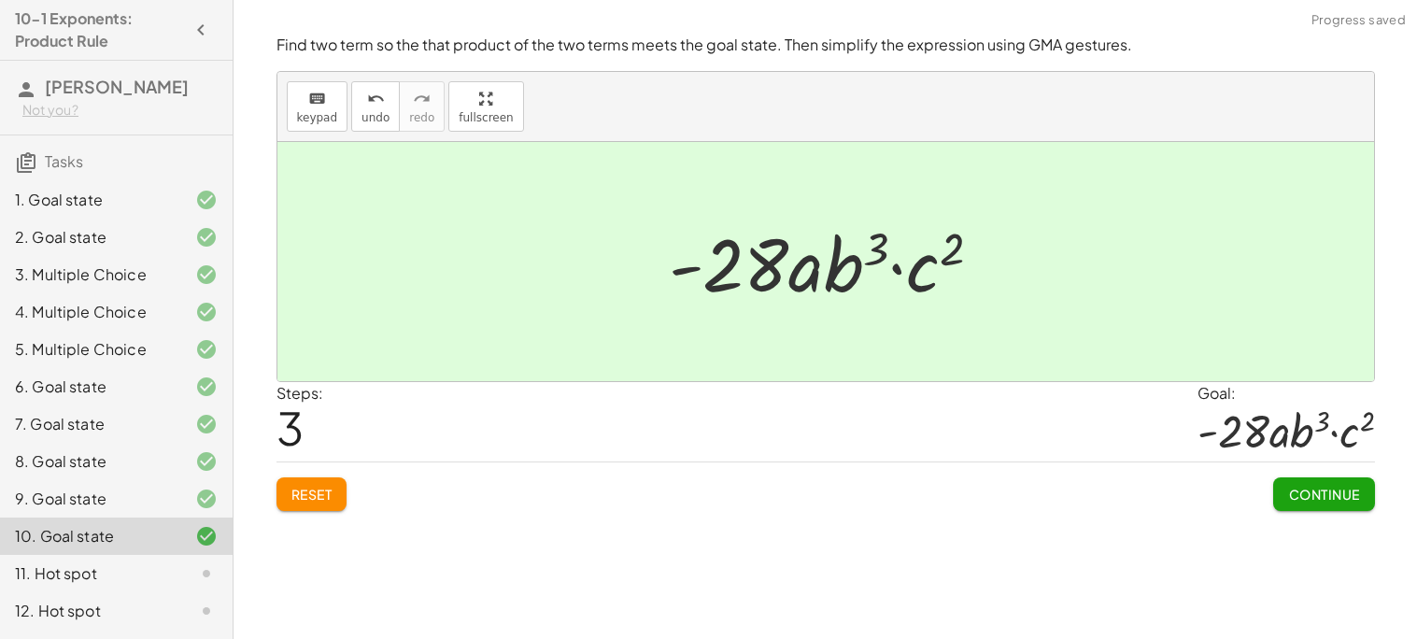
click at [1336, 497] on span "Continue" at bounding box center [1323, 494] width 71 height 17
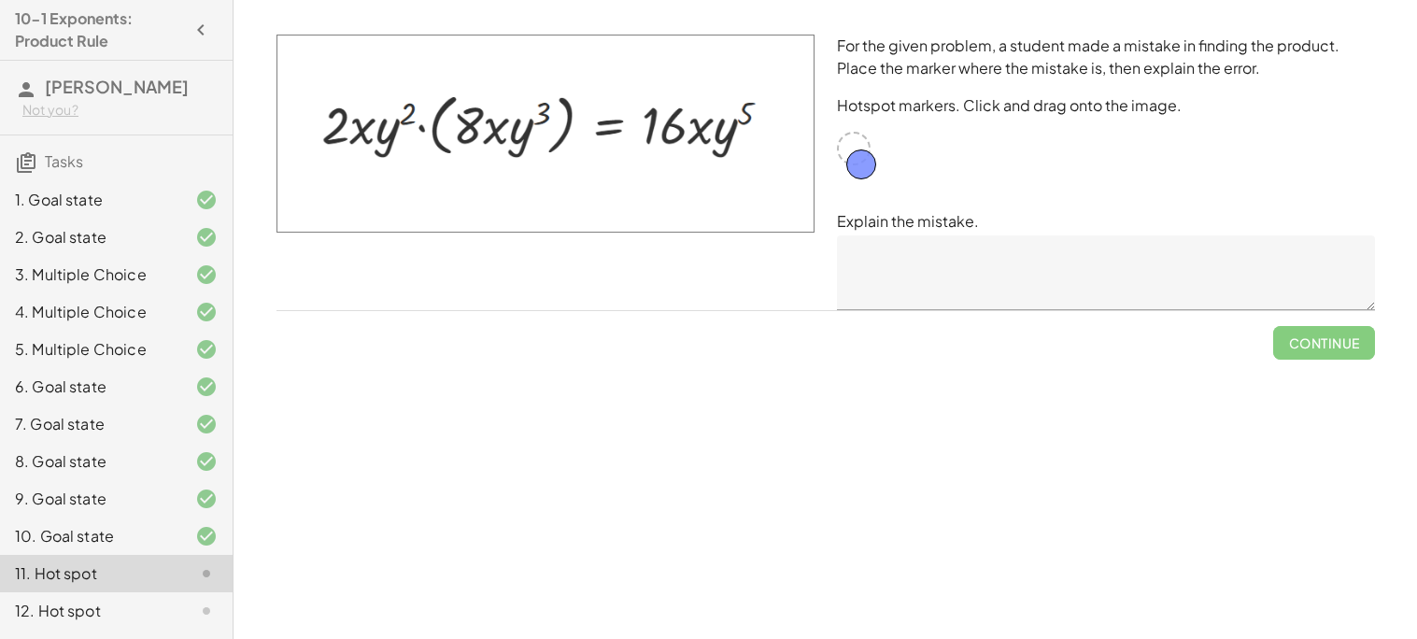
drag, startPoint x: 849, startPoint y: 149, endPoint x: 860, endPoint y: 166, distance: 19.7
click at [860, 167] on div "For the given problem, a student made a mistake in finding the product. Place t…" at bounding box center [1106, 172] width 561 height 298
click at [964, 230] on p "Explain the mistake." at bounding box center [1106, 221] width 538 height 22
click at [163, 616] on div "12. Hot spot" at bounding box center [90, 611] width 150 height 22
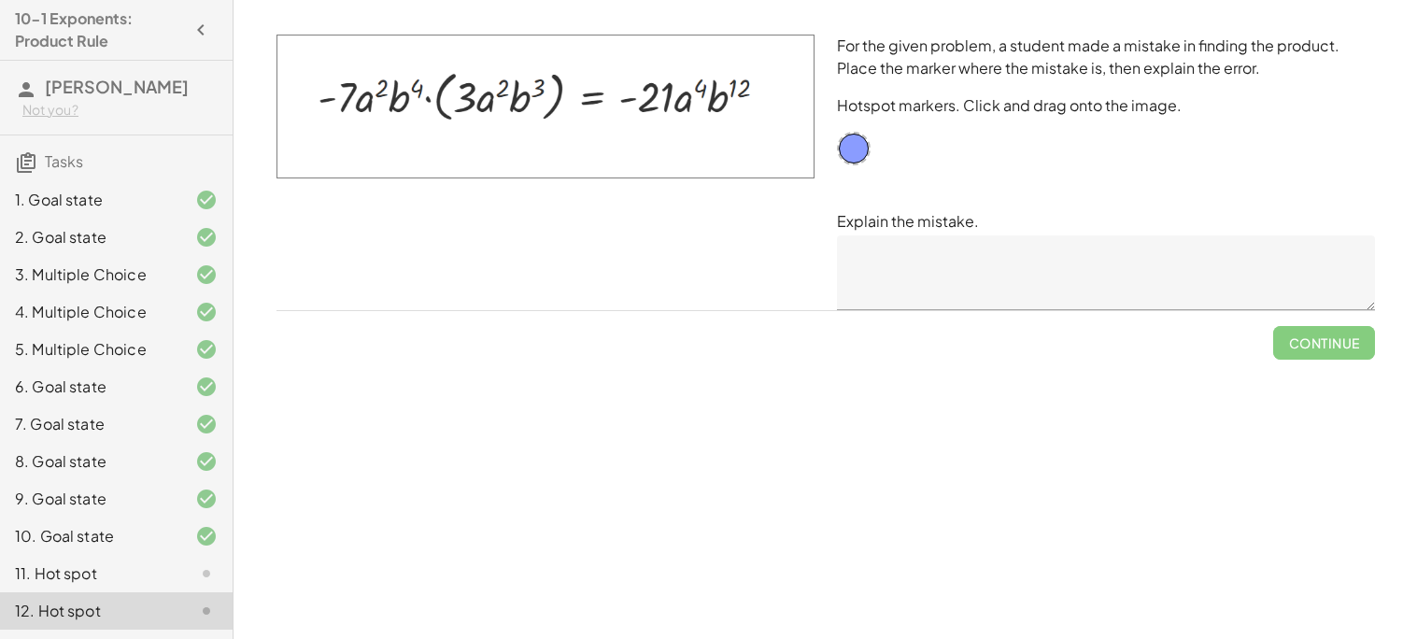
drag, startPoint x: 290, startPoint y: 108, endPoint x: 708, endPoint y: 119, distance: 418.7
click at [708, 119] on img at bounding box center [546, 107] width 538 height 144
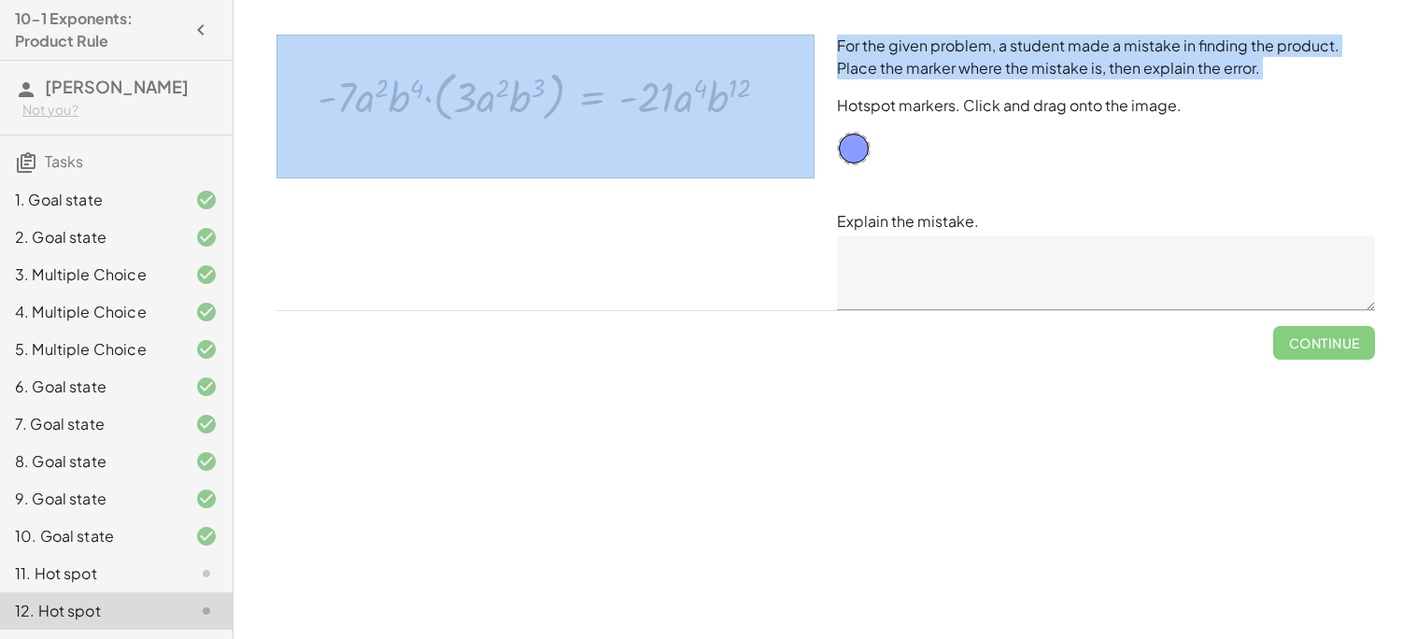
drag, startPoint x: 826, startPoint y: 95, endPoint x: 385, endPoint y: 105, distance: 441.1
click at [384, 106] on div "For the given problem, a student made a mistake in finding the product. Place t…" at bounding box center [825, 172] width 1121 height 298
click at [385, 104] on img at bounding box center [546, 107] width 538 height 144
click at [433, 132] on img at bounding box center [546, 107] width 538 height 144
click at [489, 188] on div at bounding box center [545, 172] width 561 height 298
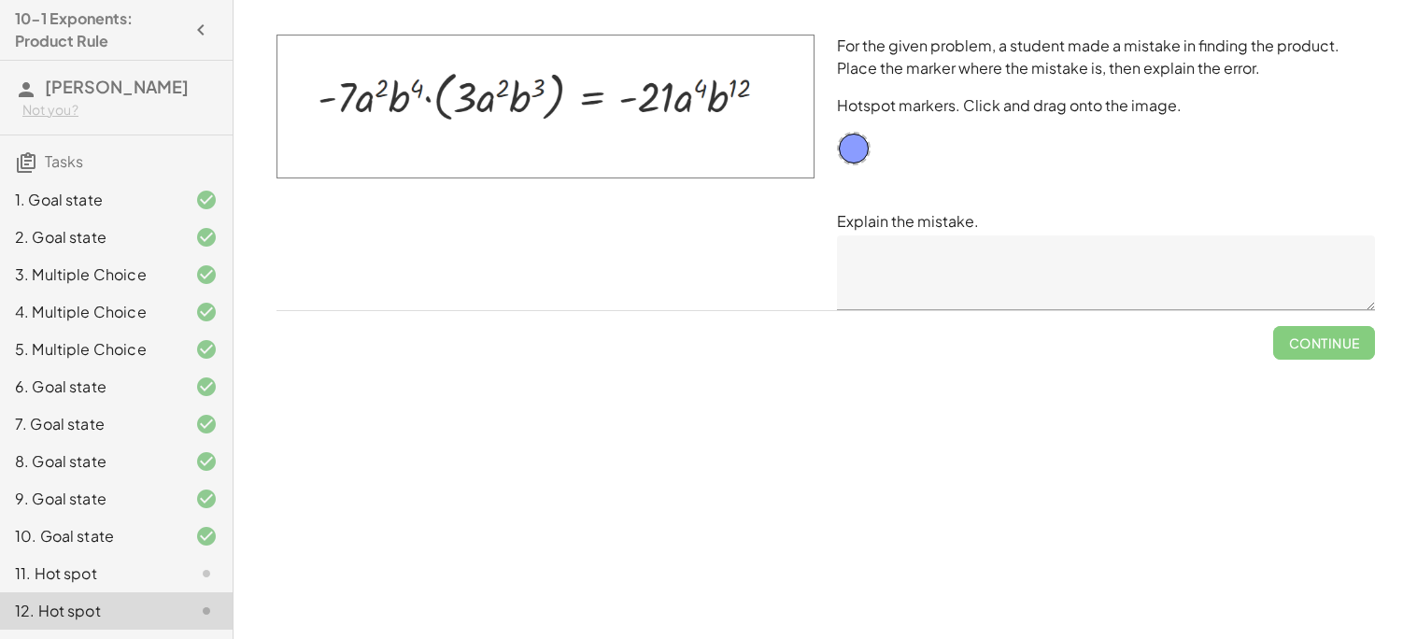
drag, startPoint x: 767, startPoint y: 100, endPoint x: 358, endPoint y: 65, distance: 410.7
click at [358, 65] on img at bounding box center [546, 107] width 538 height 144
click at [402, 107] on img at bounding box center [546, 107] width 538 height 144
drag, startPoint x: 328, startPoint y: 103, endPoint x: 677, endPoint y: 139, distance: 351.3
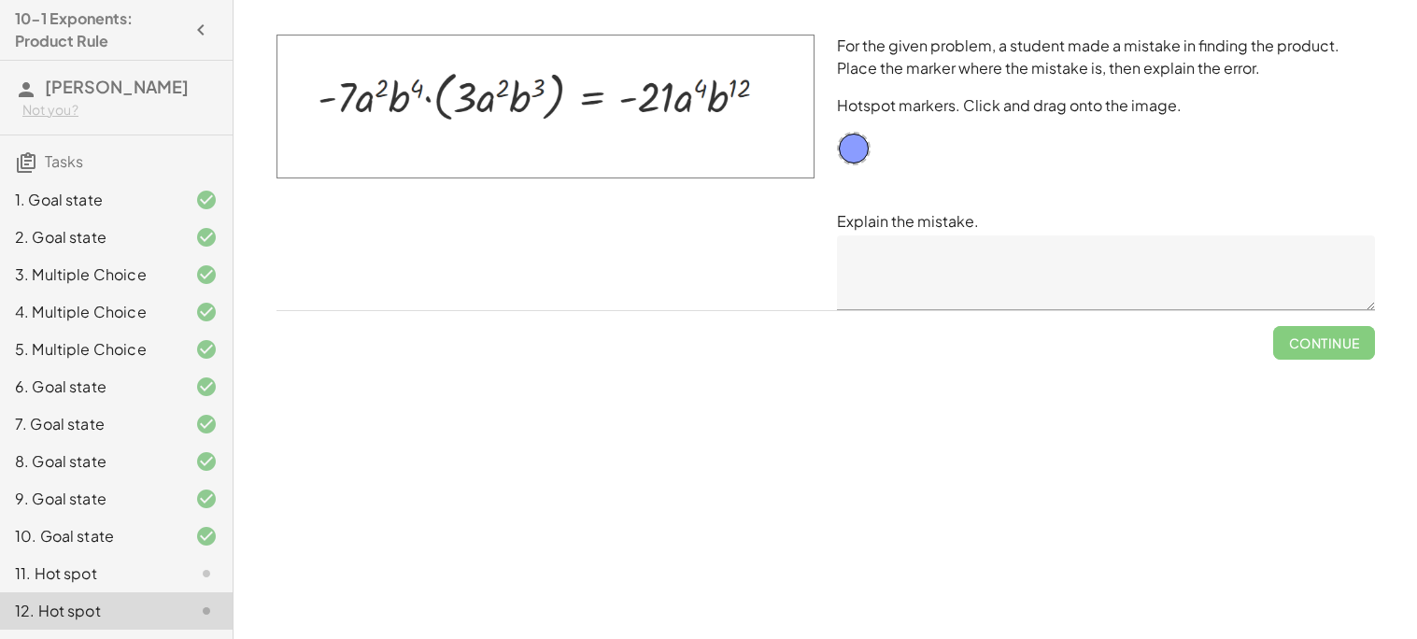
click at [677, 139] on img at bounding box center [546, 107] width 538 height 144
